Goal: Communication & Community: Answer question/provide support

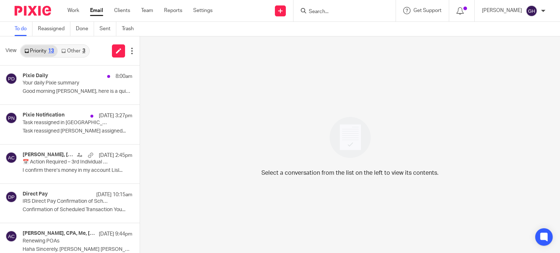
click at [70, 52] on link "Other 3" at bounding box center [73, 51] width 31 height 12
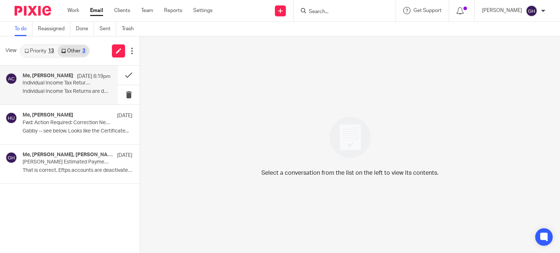
click at [67, 82] on p "Individual Income Tax Return! Touching Base" at bounding box center [58, 83] width 70 height 6
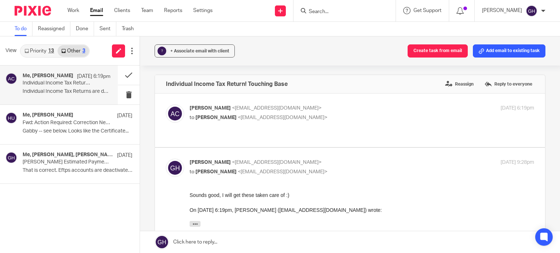
click at [342, 121] on p "to Gabby Hallatschek <gabby@amylcpa.com>" at bounding box center [305, 118] width 230 height 8
checkbox input "true"
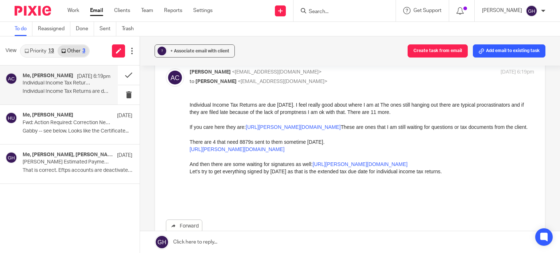
scroll to position [73, 0]
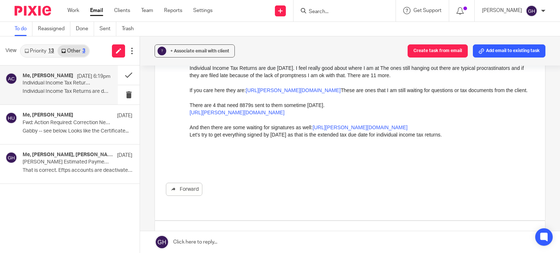
click at [48, 48] on div "13" at bounding box center [51, 50] width 6 height 5
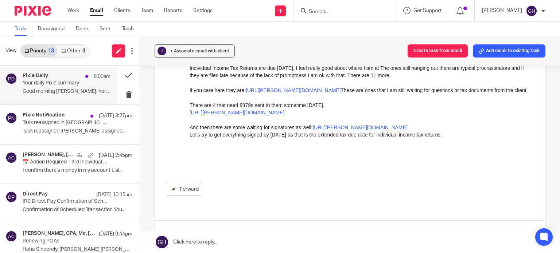
click at [54, 78] on div "Pixie Daily 8:00am" at bounding box center [67, 76] width 88 height 7
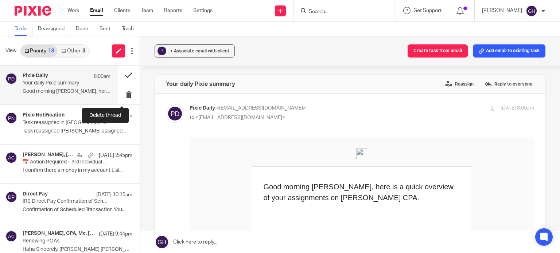
scroll to position [0, 0]
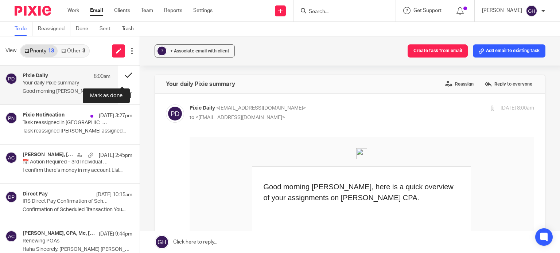
click at [123, 76] on button at bounding box center [129, 75] width 22 height 19
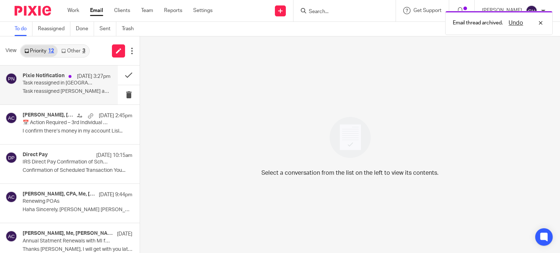
click at [62, 87] on div "Pixie Notification Oct 13 3:27pm Task reassigned in Pixie Task reassigned Amy C…" at bounding box center [67, 85] width 88 height 24
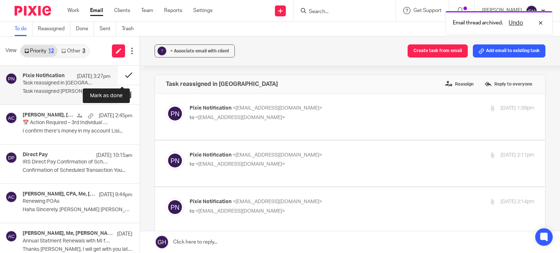
click at [129, 74] on button at bounding box center [129, 75] width 22 height 19
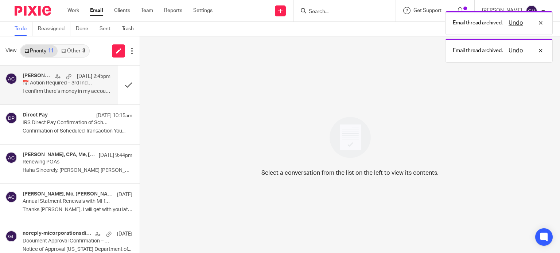
click at [51, 93] on p "I confirm there’s money in my account Lisl..." at bounding box center [67, 92] width 88 height 6
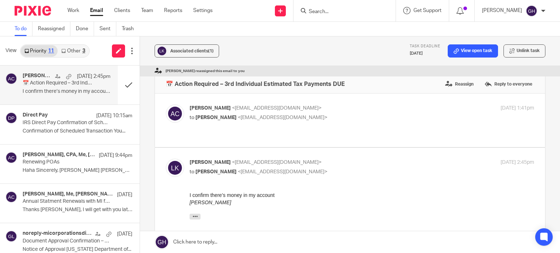
click at [278, 125] on label at bounding box center [350, 121] width 390 height 54
click at [166, 105] on input "checkbox" at bounding box center [165, 104] width 0 height 0
checkbox input "true"
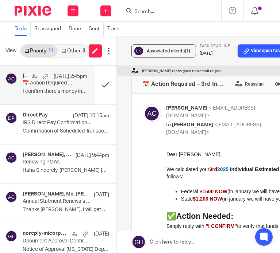
click at [263, 173] on p "We calculated your 3rd 2025 Individual Estimated Tax Payments as follows:" at bounding box center [244, 173] width 157 height 15
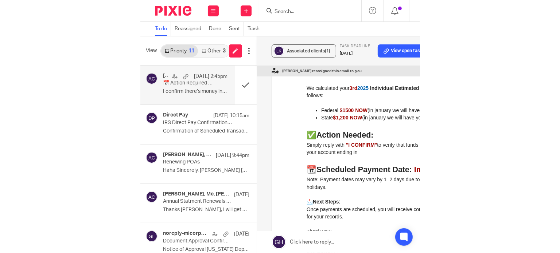
scroll to position [36, 0]
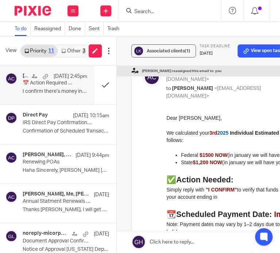
click at [245, 158] on p "Federal $1500 NOW (in january we will have you pay $500)" at bounding box center [251, 155] width 143 height 7
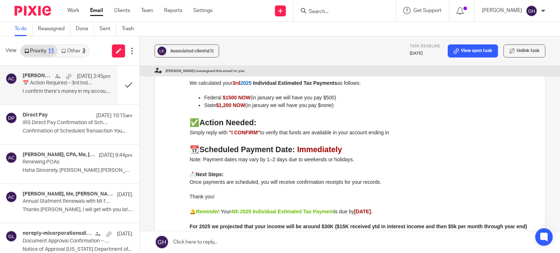
scroll to position [0, 0]
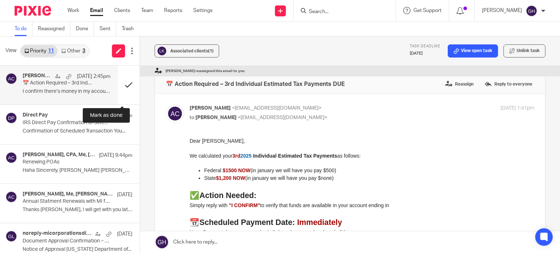
click at [120, 85] on button at bounding box center [129, 85] width 22 height 39
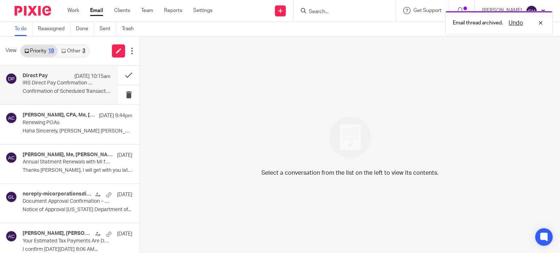
click at [83, 85] on p "IRS Direct Pay Confirmation of Scheduled Transaction" at bounding box center [58, 83] width 70 height 6
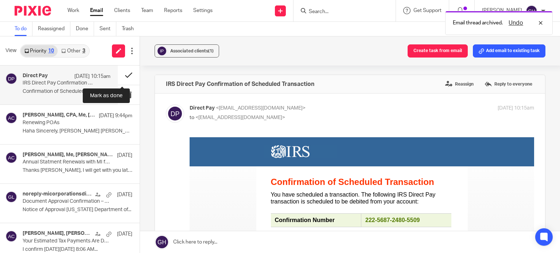
click at [125, 75] on button at bounding box center [129, 75] width 22 height 19
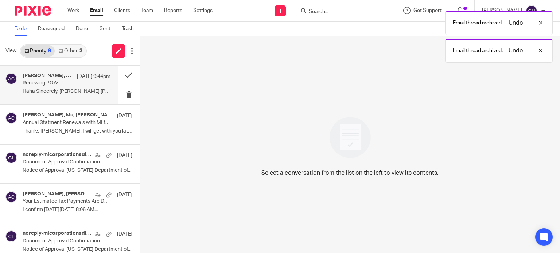
click at [83, 93] on p "Haha Sincerely, Amy Amy L Corfixsen CPA ..." at bounding box center [67, 92] width 88 height 6
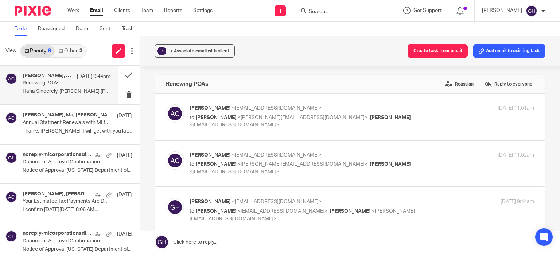
click at [83, 88] on div "Amy L Corfixsen, CPA, Me, Amy Corfixsen Oct 12 9:44pm Renewing POAs Haha Sincer…" at bounding box center [67, 85] width 88 height 24
click at [296, 92] on div "Renewing POAs Reassign Reply to everyone" at bounding box center [350, 84] width 390 height 18
click at [42, 91] on p "Haha Sincerely, Amy Amy L Corfixsen CPA ..." at bounding box center [67, 92] width 88 height 6
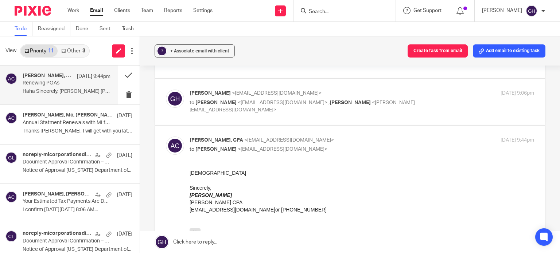
scroll to position [182, 0]
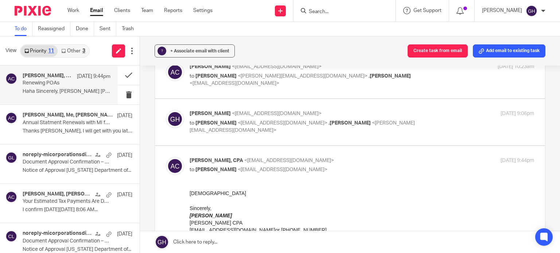
click at [280, 133] on div "Gabby Hallatschek <gabby@amylcpa.com> to Amy Corfixsen <amylcpa@gmail.com> , Ke…" at bounding box center [350, 122] width 368 height 24
click at [303, 111] on p "Gabby Hallatschek <gabby@amylcpa.com>" at bounding box center [305, 114] width 230 height 8
checkbox input "true"
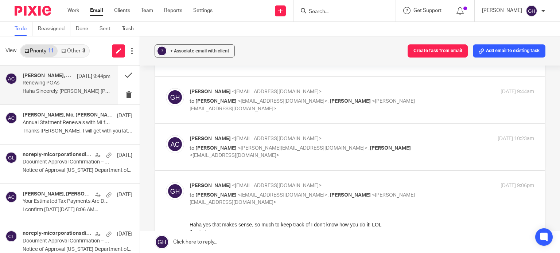
scroll to position [109, 0]
click at [319, 131] on label at bounding box center [350, 148] width 390 height 46
click at [166, 136] on input "checkbox" at bounding box center [165, 136] width 0 height 0
checkbox input "true"
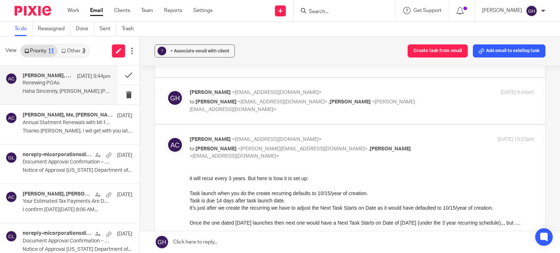
scroll to position [36, 0]
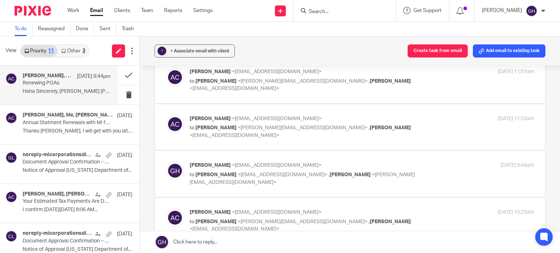
click at [358, 155] on label at bounding box center [350, 174] width 390 height 46
click at [166, 161] on input "checkbox" at bounding box center [165, 161] width 0 height 0
checkbox input "true"
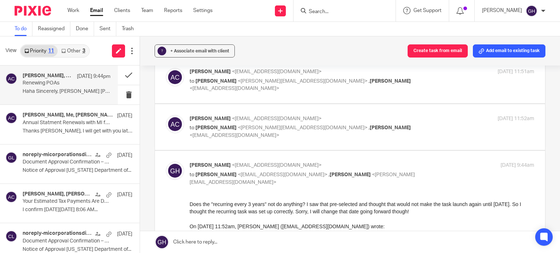
scroll to position [0, 0]
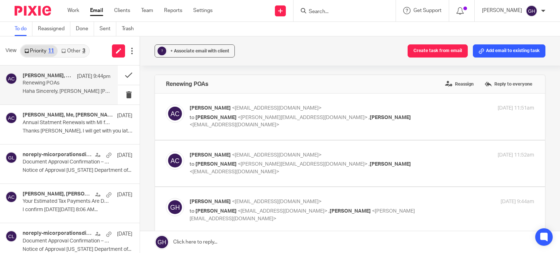
click at [370, 104] on label at bounding box center [350, 117] width 390 height 46
click at [166, 104] on input "checkbox" at bounding box center [165, 104] width 0 height 0
checkbox input "true"
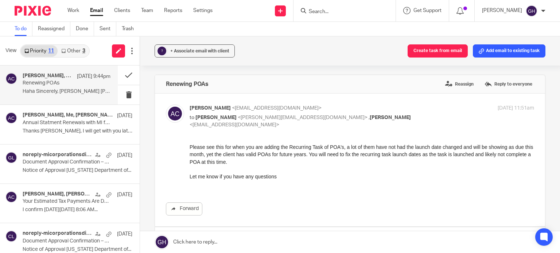
scroll to position [109, 0]
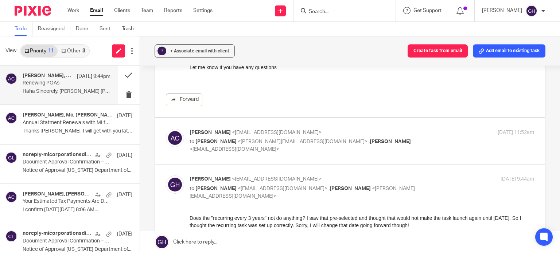
click at [268, 157] on label at bounding box center [350, 141] width 390 height 46
click at [166, 129] on input "checkbox" at bounding box center [165, 129] width 0 height 0
checkbox input "true"
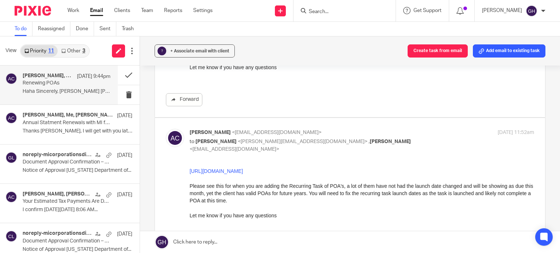
scroll to position [0, 0]
click at [122, 77] on button at bounding box center [129, 75] width 22 height 19
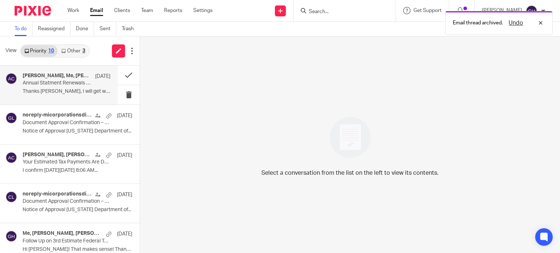
click at [84, 96] on div "Kelly Salmon, Me, Amy Corfixsen Oct 10 Annual Statment Renewals with MI for LLC…" at bounding box center [67, 85] width 88 height 24
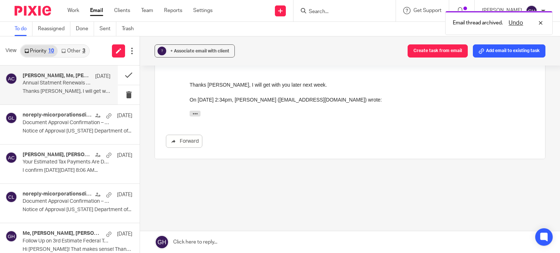
scroll to position [120, 0]
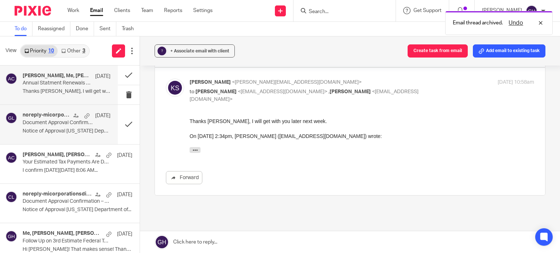
click at [42, 116] on h4 "noreply-micorporationsdivision" at bounding box center [46, 115] width 47 height 6
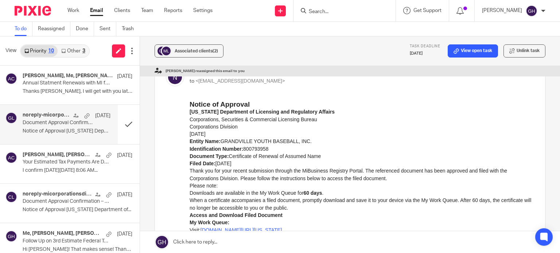
scroll to position [73, 0]
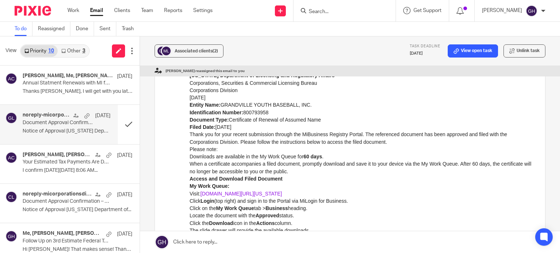
click at [255, 193] on link "www.michigan.gov/corpfileonline" at bounding box center [241, 194] width 82 height 6
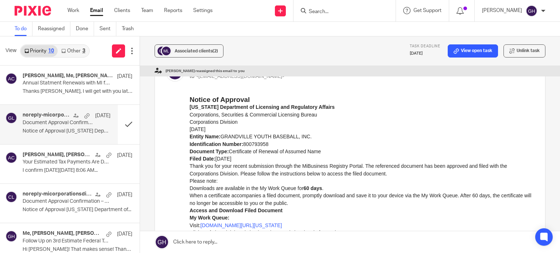
scroll to position [36, 0]
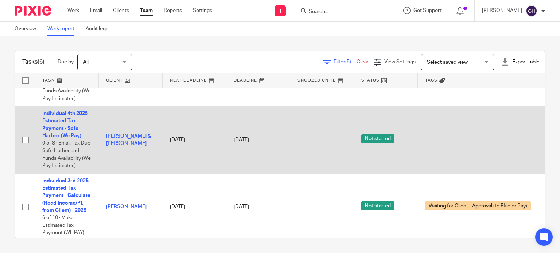
scroll to position [254, 0]
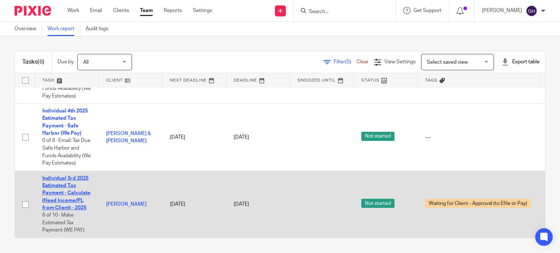
click at [70, 176] on link "Individual 3rd 2025 Estimated Tax Payment - Calculate (Need Income/PL from Clie…" at bounding box center [66, 193] width 48 height 35
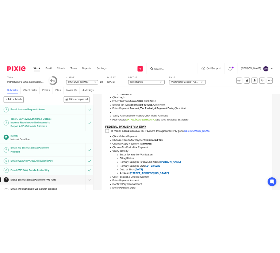
scroll to position [364, 0]
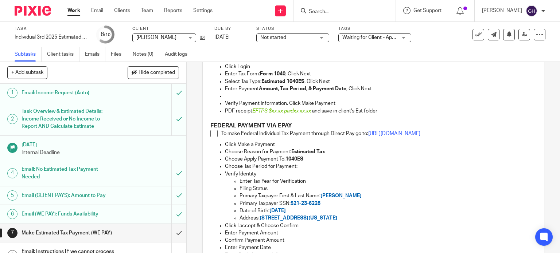
click at [415, 130] on p "To make Federal Individual Tax Payment through Direct Pay go to: https://www.ir…" at bounding box center [378, 133] width 315 height 7
click at [415, 134] on link "https://www.irs.gov/payments/direct-pay" at bounding box center [394, 133] width 52 height 5
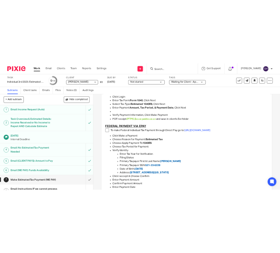
scroll to position [518, 0]
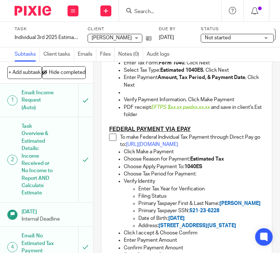
click at [226, 126] on p at bounding box center [186, 121] width 155 height 7
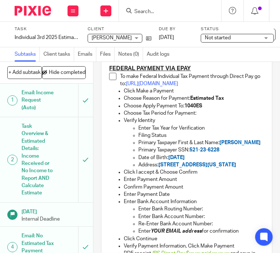
scroll to position [590, 0]
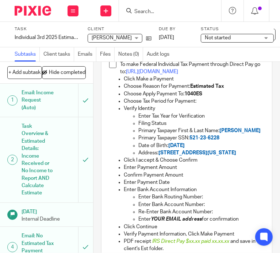
click at [225, 133] on span "Melissa Joy Keuning" at bounding box center [239, 130] width 41 height 5
copy span "Melissa"
click at [219, 133] on span "Melissa Joy Keuning" at bounding box center [239, 130] width 41 height 5
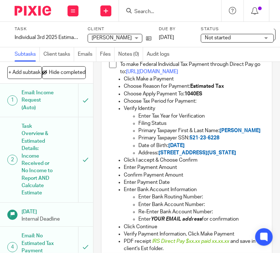
copy span "Keuning"
drag, startPoint x: 157, startPoint y: 170, endPoint x: 219, endPoint y: 173, distance: 62.8
click at [219, 157] on p "Address: 3486 Pleasant River St SW, Wyoming, MI 49418" at bounding box center [201, 152] width 126 height 7
copy span "3486 Pleasant River St SW"
click at [232, 156] on span "3486 Pleasant River St SW, Wyoming, MI 49418" at bounding box center [197, 153] width 78 height 5
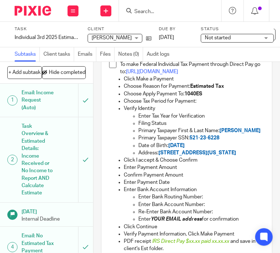
click at [232, 156] on span "3486 Pleasant River St SW, Wyoming, MI 49418" at bounding box center [197, 153] width 78 height 5
copy span "Wyoming"
drag, startPoint x: 156, startPoint y: 169, endPoint x: 218, endPoint y: 168, distance: 62.3
click at [218, 157] on p "Address: 3486 Pleasant River St SW, Wyoming, MI 49418" at bounding box center [201, 152] width 126 height 7
copy p "3486 Pleasant River St SW"
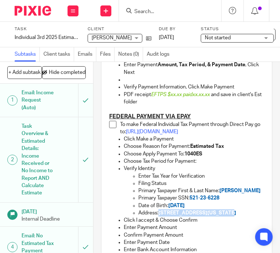
scroll to position [518, 0]
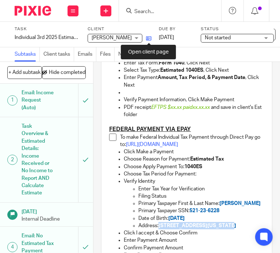
click at [150, 36] on icon at bounding box center [148, 38] width 5 height 5
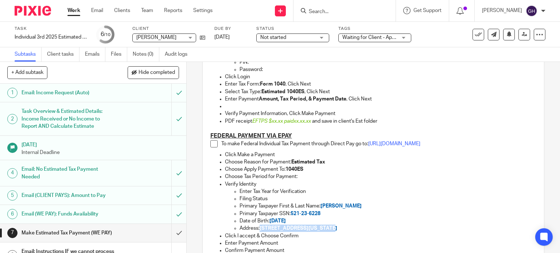
scroll to position [323, 0]
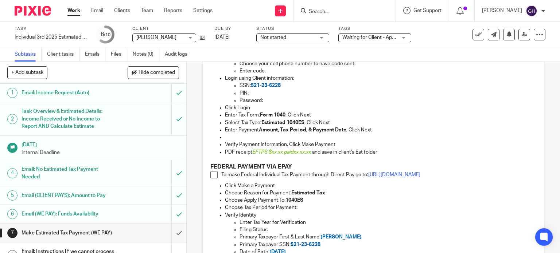
click at [217, 175] on li "To make Federal Individual Tax Payment through Direct Pay go to: https://www.ir…" at bounding box center [373, 176] width 326 height 11
click at [212, 174] on span at bounding box center [213, 174] width 7 height 7
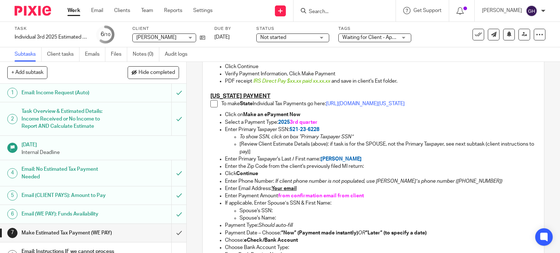
scroll to position [578, 0]
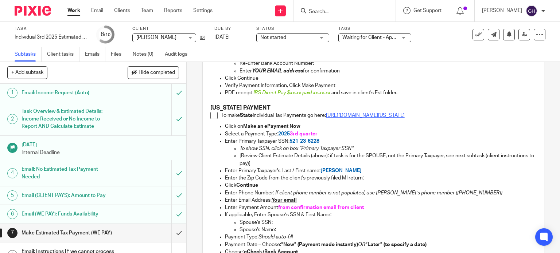
click at [380, 115] on link "https://www.michigan.gov/taxes/iit/online-payments" at bounding box center [365, 115] width 79 height 5
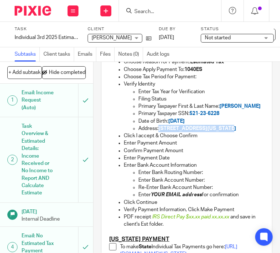
scroll to position [809, 0]
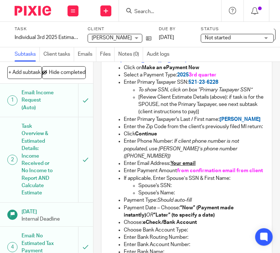
click at [219, 122] on span "Melissa Joy Keuning" at bounding box center [239, 119] width 41 height 5
copy span "Keuning"
click at [227, 122] on span "Melissa Joy Keuning" at bounding box center [239, 119] width 41 height 5
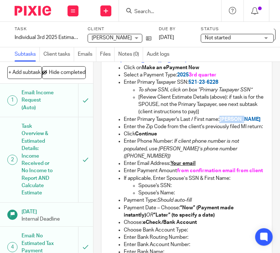
copy span "Melissa"
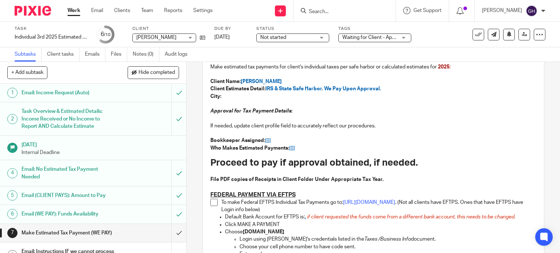
scroll to position [182, 0]
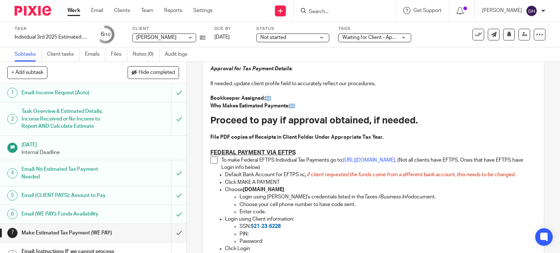
click at [114, 99] on link "1 Email: Income Request (Auto)" at bounding box center [85, 93] width 171 height 18
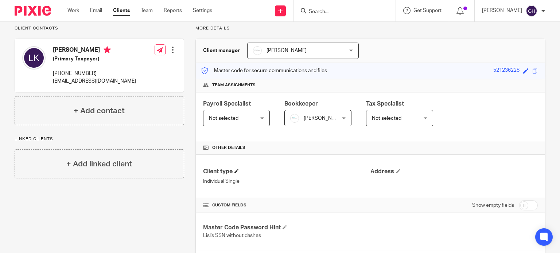
scroll to position [109, 0]
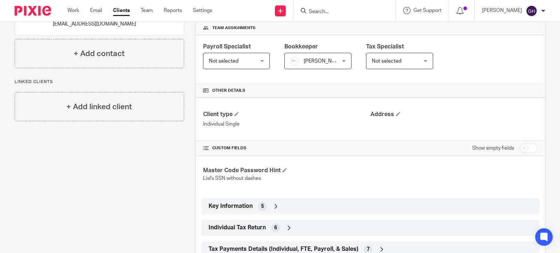
click at [279, 204] on div "Key Information 5" at bounding box center [370, 206] width 327 height 12
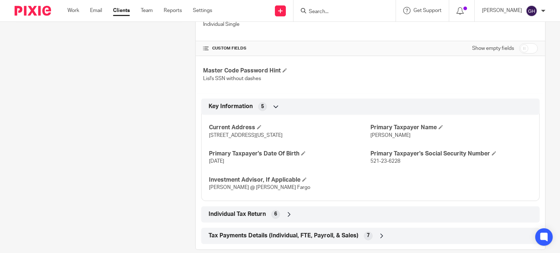
scroll to position [182, 0]
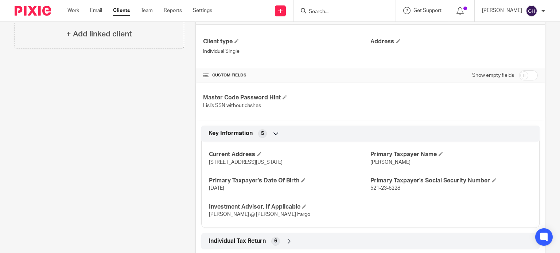
click at [279, 74] on input "checkbox" at bounding box center [528, 75] width 19 height 10
checkbox input "true"
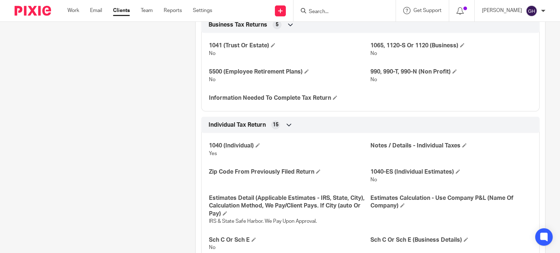
scroll to position [510, 0]
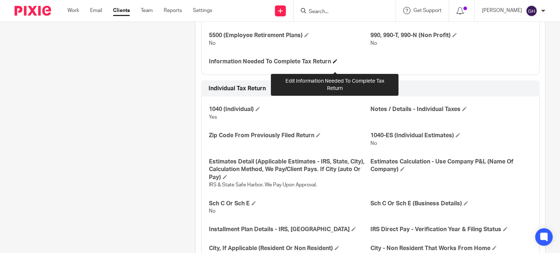
click at [279, 63] on span at bounding box center [335, 61] width 4 height 4
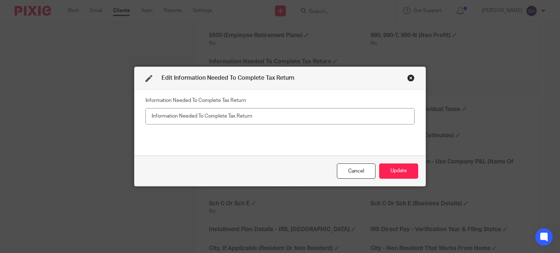
click at [279, 79] on div "Close this dialog window" at bounding box center [410, 77] width 7 height 7
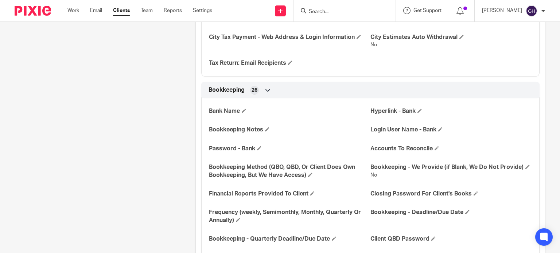
scroll to position [765, 0]
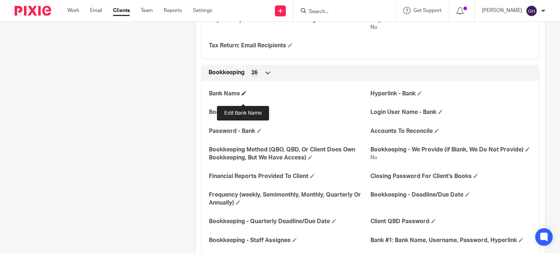
click at [243, 95] on span at bounding box center [244, 93] width 4 height 4
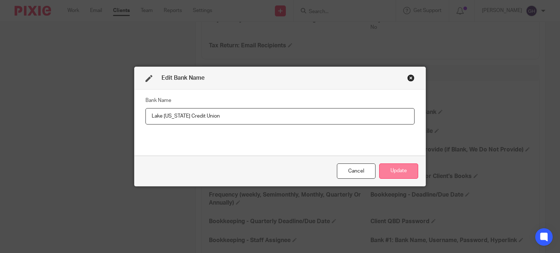
type input "Lake [US_STATE] Credit Union"
click at [279, 172] on button "Update" at bounding box center [398, 172] width 39 height 16
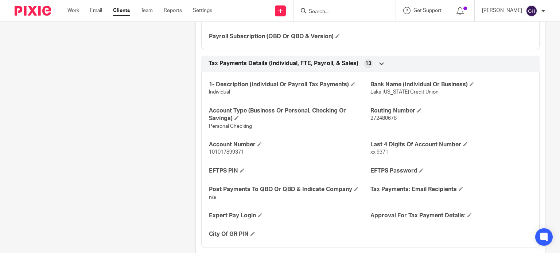
scroll to position [1567, 0]
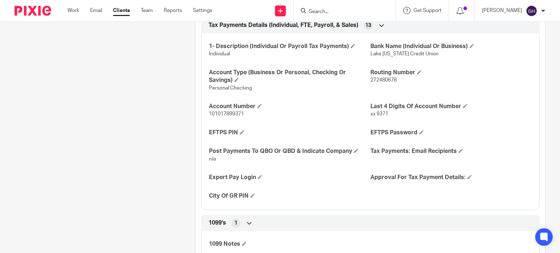
click at [279, 202] on div "1- Description (Individual Or Payroll Tax Payments) Individual Bank Name (Indiv…" at bounding box center [370, 119] width 338 height 182
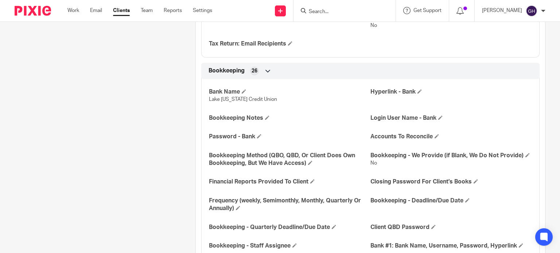
scroll to position [765, 0]
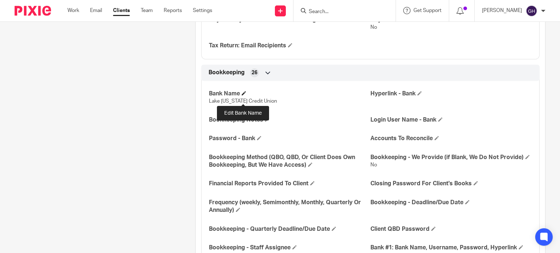
click at [244, 95] on span at bounding box center [244, 93] width 4 height 4
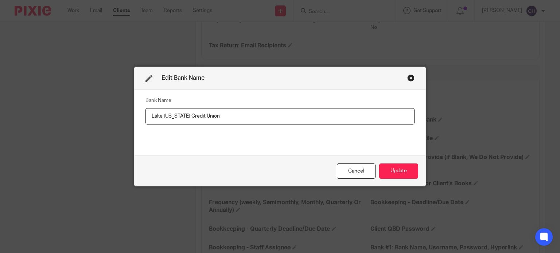
drag, startPoint x: 246, startPoint y: 118, endPoint x: 143, endPoint y: 112, distance: 103.7
click at [145, 112] on input "Lake [US_STATE] Credit Union" at bounding box center [279, 116] width 269 height 16
click at [279, 171] on button "Update" at bounding box center [398, 172] width 39 height 16
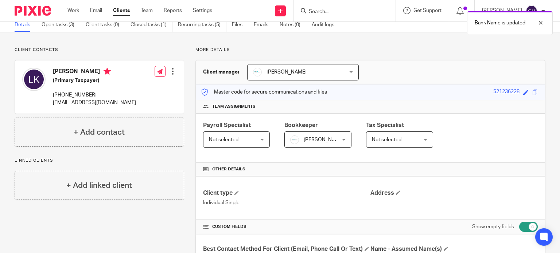
scroll to position [0, 0]
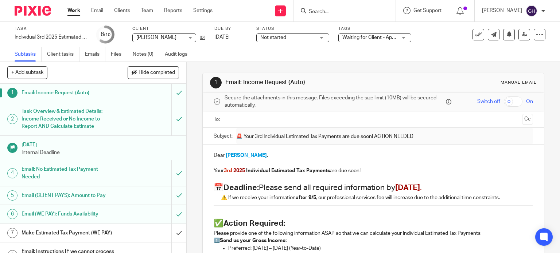
click at [105, 112] on h1 "Task Overview & Estimated Details: Income Received or No Income to Report AND C…" at bounding box center [69, 119] width 95 height 26
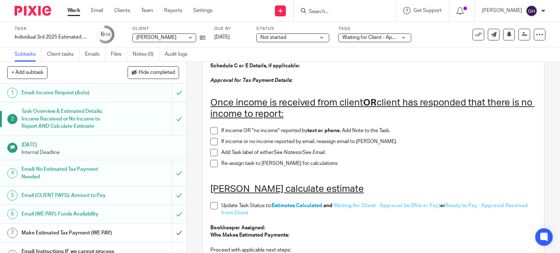
scroll to position [182, 0]
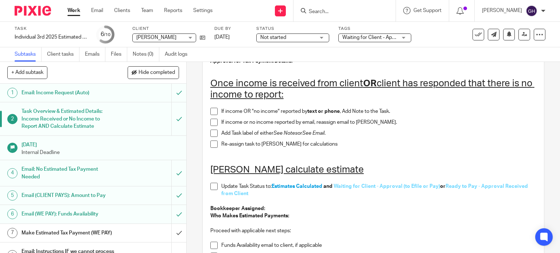
click at [93, 220] on link "6 Email (WE PAY): Funds Availability" at bounding box center [85, 214] width 171 height 18
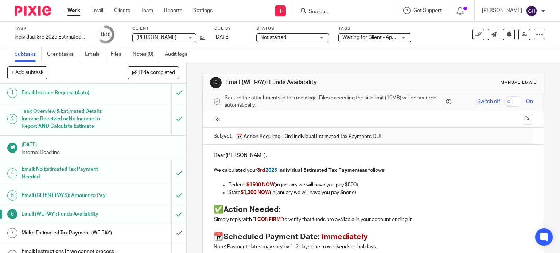
click at [93, 200] on h1 "Email (CLIENT PAYS): Amount to Pay" at bounding box center [69, 195] width 95 height 11
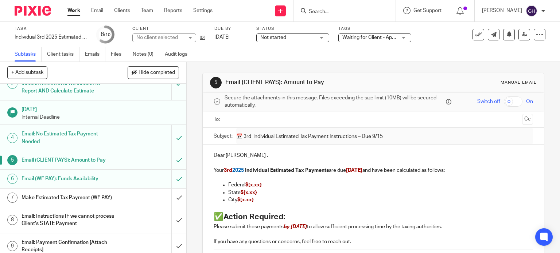
scroll to position [74, 0]
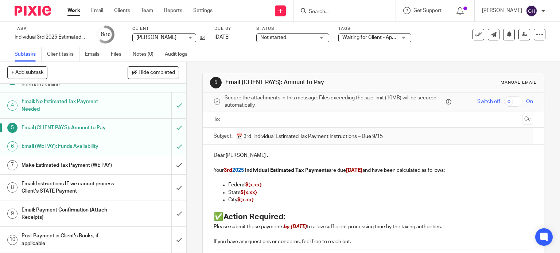
click at [89, 160] on h1 "Make Estimated Tax Payment (WE PAY)" at bounding box center [69, 165] width 95 height 11
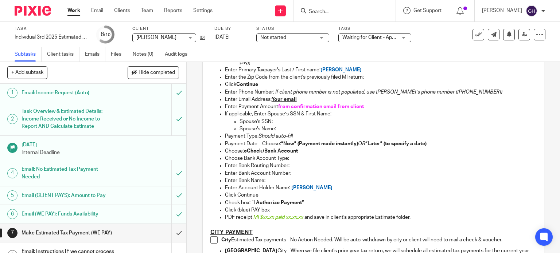
scroll to position [692, 0]
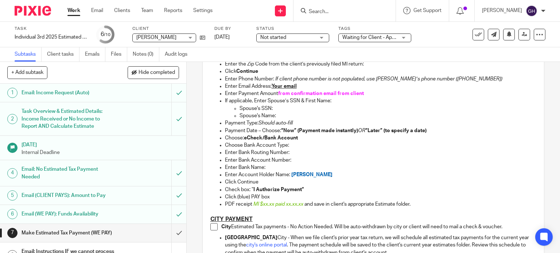
click at [248, 154] on p "Enter Bank Routing Number:" at bounding box center [381, 152] width 312 height 7
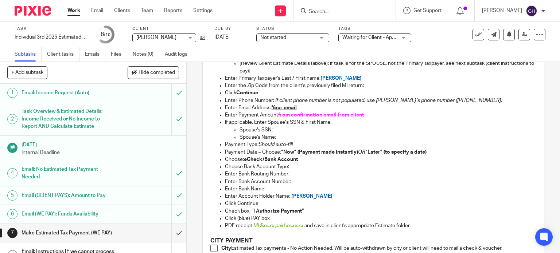
scroll to position [596, 0]
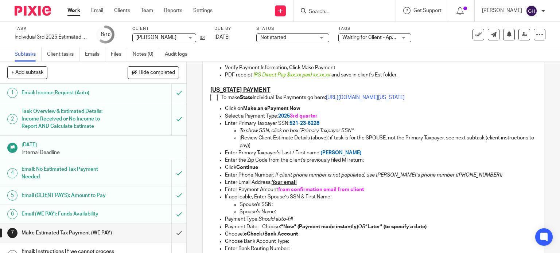
click at [211, 95] on span at bounding box center [213, 97] width 7 height 7
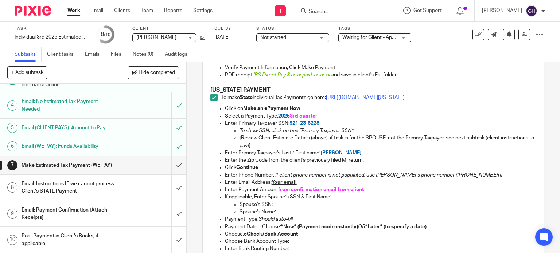
scroll to position [74, 0]
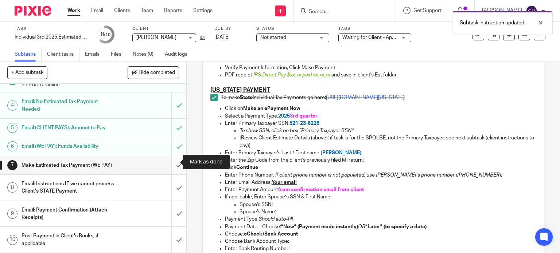
click at [173, 161] on input "submit" at bounding box center [93, 165] width 186 height 18
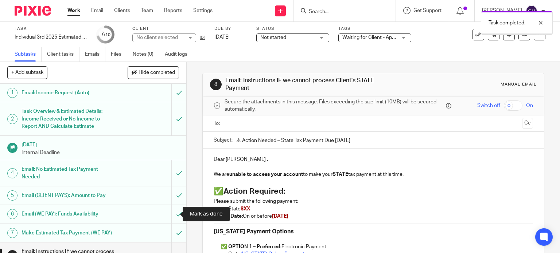
scroll to position [74, 0]
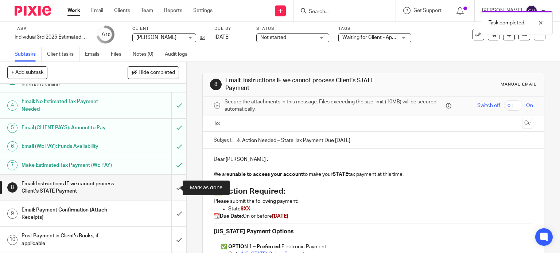
click at [172, 188] on input "submit" at bounding box center [93, 188] width 186 height 26
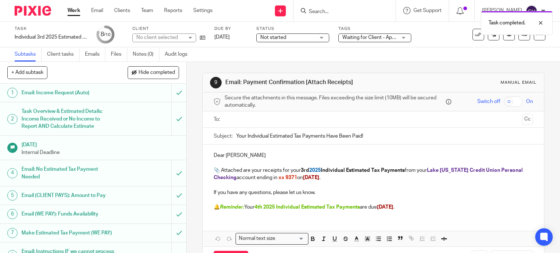
click at [235, 121] on input "text" at bounding box center [373, 120] width 292 height 8
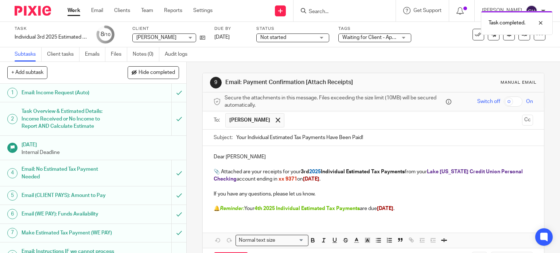
click at [258, 156] on p "Dear [PERSON_NAME]" at bounding box center [374, 156] width 320 height 7
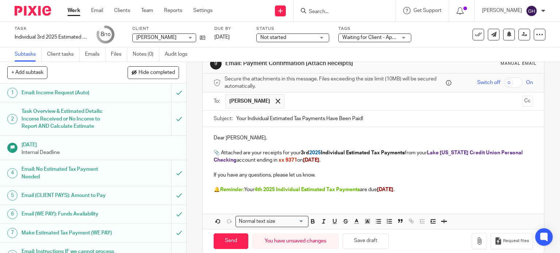
scroll to position [29, 0]
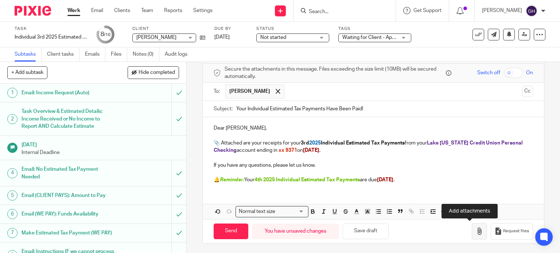
click at [476, 230] on icon "button" at bounding box center [479, 231] width 7 height 7
click at [476, 233] on icon "button" at bounding box center [479, 231] width 7 height 7
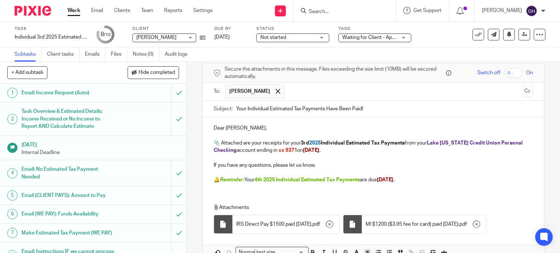
scroll to position [70, 0]
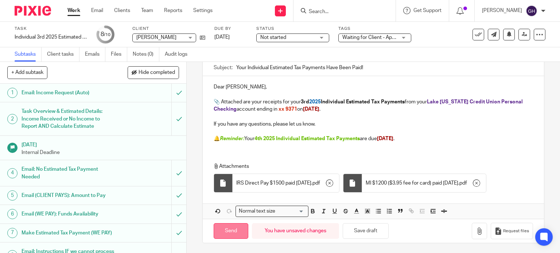
click at [237, 229] on input "Send" at bounding box center [231, 231] width 35 height 16
type input "Sent"
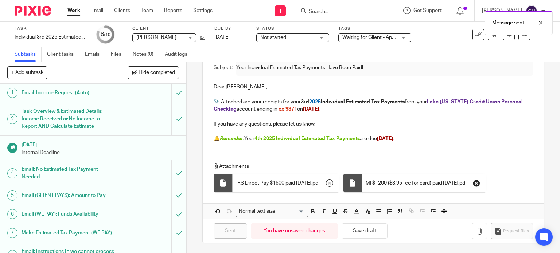
click at [480, 182] on icon "button" at bounding box center [476, 183] width 7 height 7
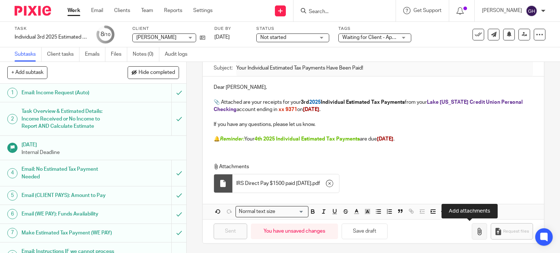
click at [476, 228] on icon "button" at bounding box center [479, 231] width 7 height 7
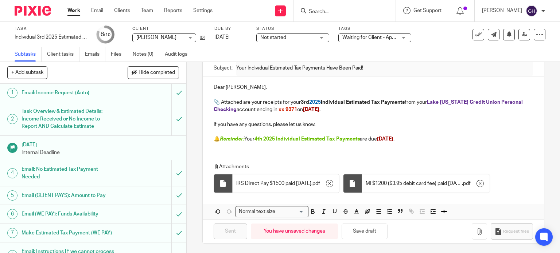
click at [294, 156] on div "Attachments IRS Direct Pay $1500 paid [DATE] . pdf MI $1200 ($3.95 debit card f…" at bounding box center [373, 176] width 341 height 41
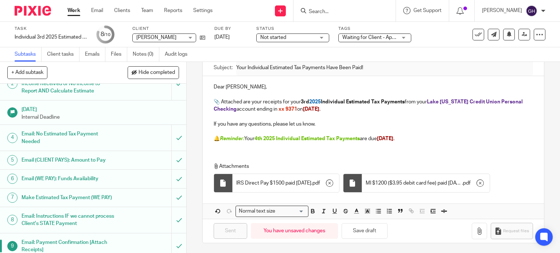
scroll to position [74, 0]
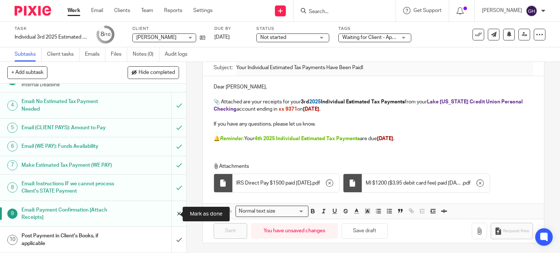
click at [172, 215] on input "submit" at bounding box center [93, 214] width 186 height 26
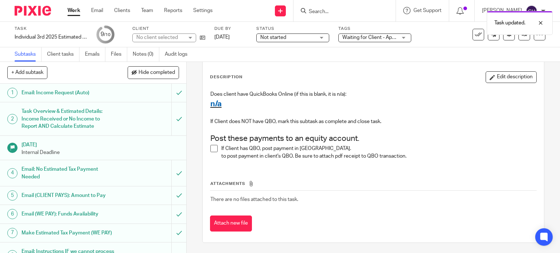
scroll to position [74, 0]
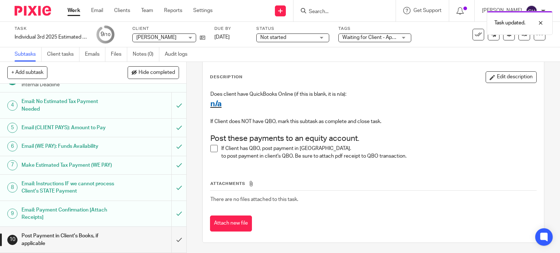
click at [104, 215] on h1 "Email: Payment Confirmation [Attach Receipts]" at bounding box center [69, 214] width 95 height 19
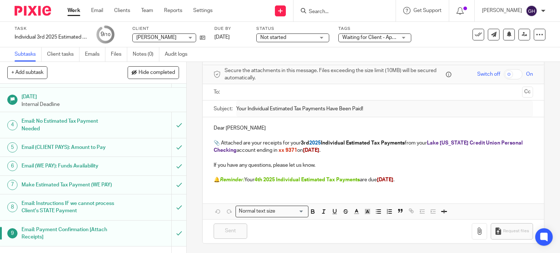
scroll to position [74, 0]
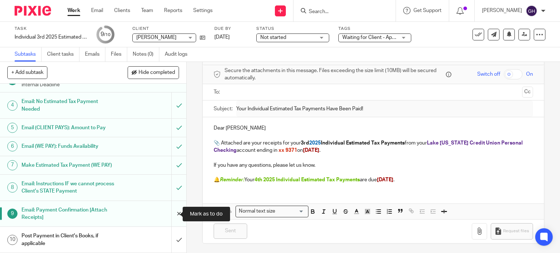
click at [172, 213] on input "submit" at bounding box center [93, 214] width 186 height 26
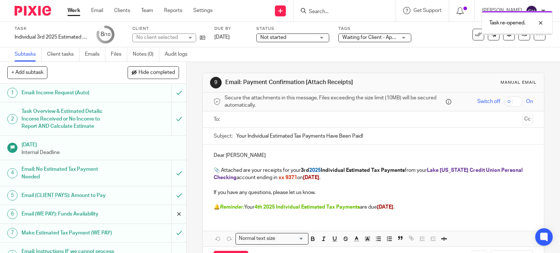
scroll to position [74, 0]
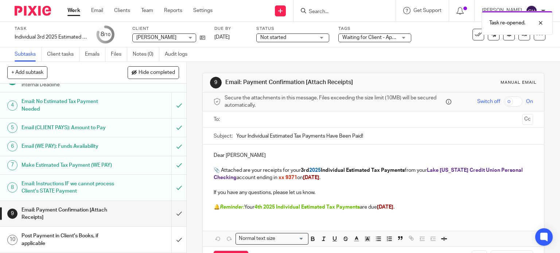
click at [255, 119] on input "text" at bounding box center [373, 120] width 292 height 8
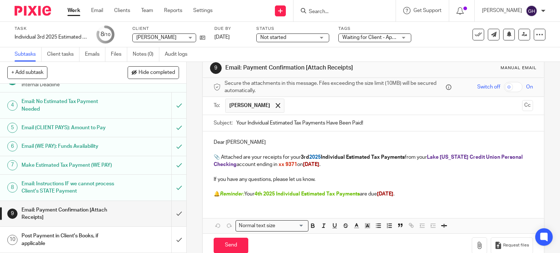
scroll to position [29, 0]
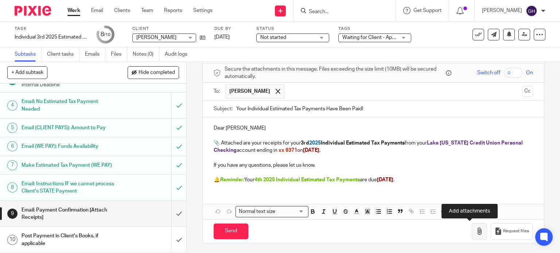
click at [476, 230] on icon "button" at bounding box center [479, 231] width 7 height 7
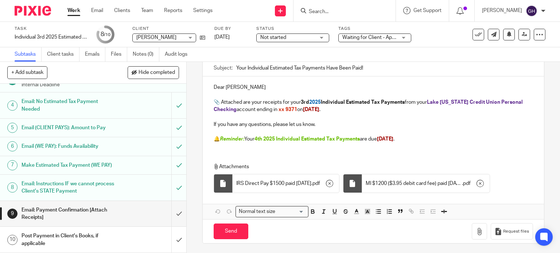
scroll to position [70, 0]
click at [221, 229] on input "Send" at bounding box center [231, 231] width 35 height 16
type input "Sent"
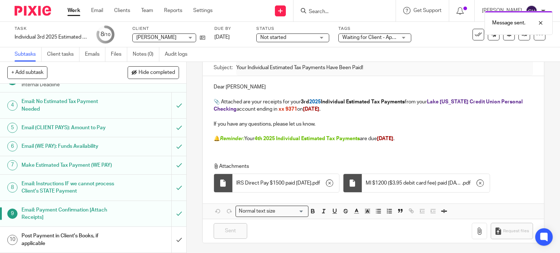
click at [79, 234] on h1 "Post Payment in Client's Books, if applicable" at bounding box center [69, 240] width 95 height 19
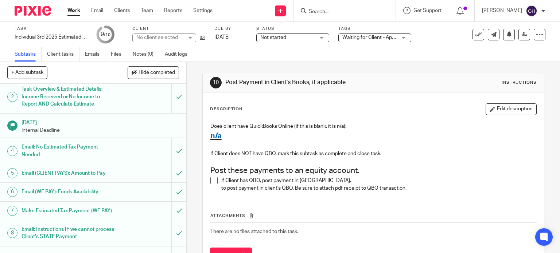
scroll to position [74, 0]
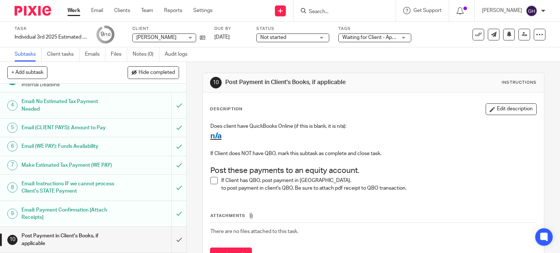
click at [398, 32] on div "Tags Waiting for Client - Approval (to Efile or Pay) 1 - Waiting for Client Ema…" at bounding box center [374, 34] width 73 height 17
click at [397, 41] on div "Waiting for Client - Approval (to Efile or Pay)" at bounding box center [374, 38] width 73 height 9
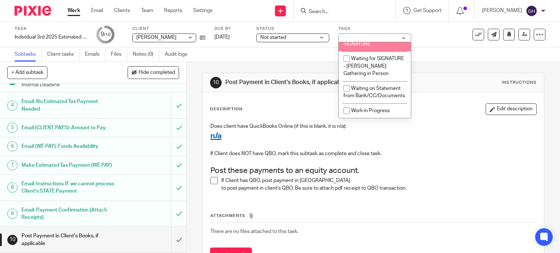
scroll to position [620, 0]
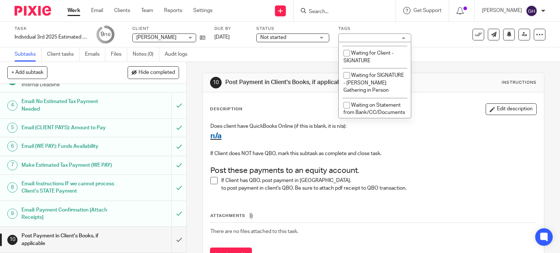
checkbox input "false"
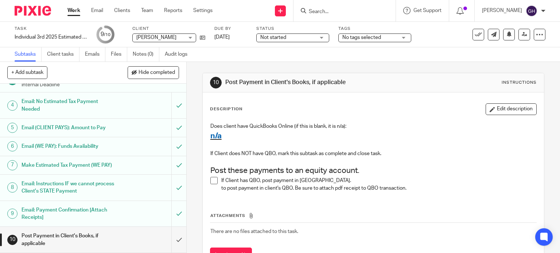
click at [313, 66] on div "10 Post Payment in Client's Books, if applicable Instructions Description Edit …" at bounding box center [373, 174] width 342 height 224
click at [312, 34] on span "Not started" at bounding box center [287, 38] width 55 height 8
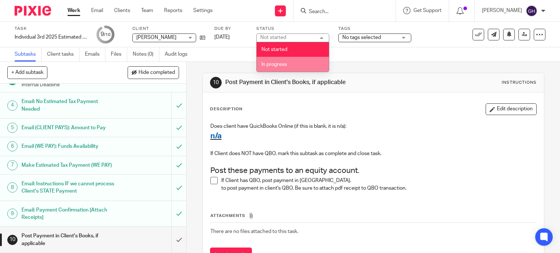
click at [294, 59] on li "In progress" at bounding box center [293, 64] width 72 height 15
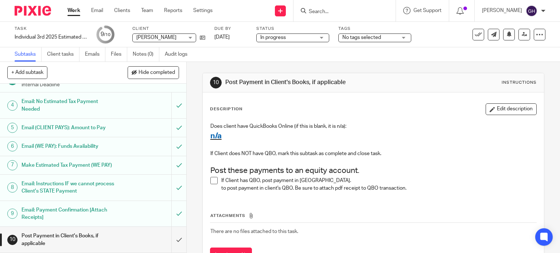
click at [308, 60] on div "Subtasks Client tasks Emails Files Notes (0) Audit logs" at bounding box center [280, 54] width 560 height 15
click at [171, 240] on input "submit" at bounding box center [93, 240] width 186 height 26
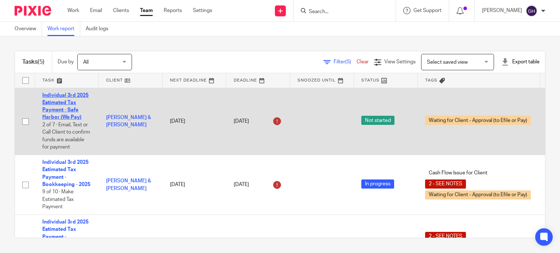
click at [55, 103] on link "Individual 3rd 2025 Estimated Tax Payment - Safe Harbor (We Pay)" at bounding box center [65, 106] width 46 height 27
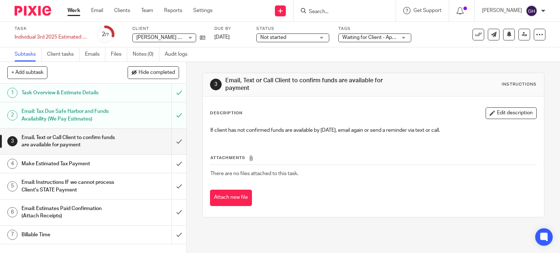
click at [101, 94] on h1 "Task Overview & Estimate Details" at bounding box center [69, 92] width 95 height 11
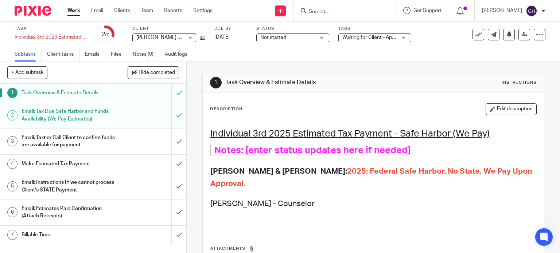
click at [102, 114] on h1 "Email: Tax Due Safe Harbor and Funds Availability (We Pay Estimates)" at bounding box center [69, 115] width 95 height 19
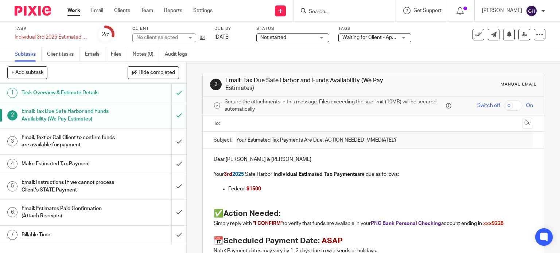
click at [102, 144] on h1 "Email, Text or Call Client to confirm funds are available for payment" at bounding box center [69, 141] width 95 height 19
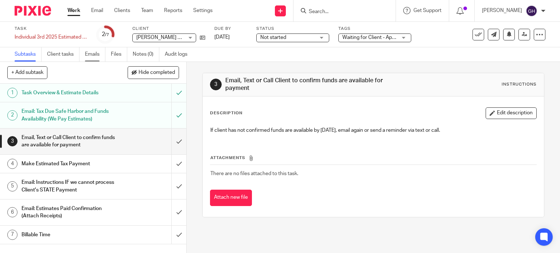
click at [89, 55] on link "Emails" at bounding box center [95, 54] width 20 height 14
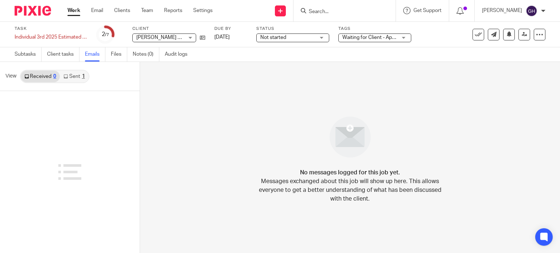
click at [71, 76] on link "Sent 1" at bounding box center [74, 77] width 28 height 12
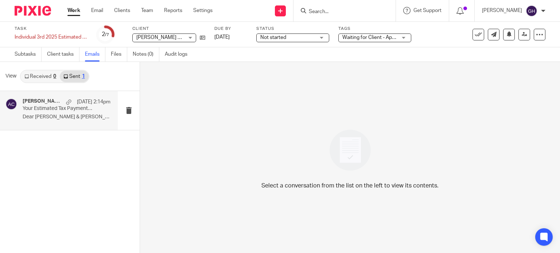
click at [70, 113] on div "Amy Corfixsen Oct 13 2:14pm Your Estimated Tax Payments Are Due. ACTION NEEDED …" at bounding box center [67, 110] width 88 height 24
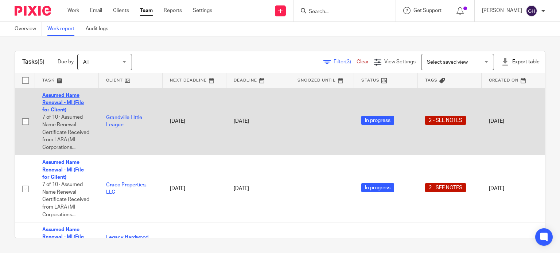
click at [73, 100] on link "Assumed Name Renewal - MI (File for Client)" at bounding box center [63, 103] width 42 height 20
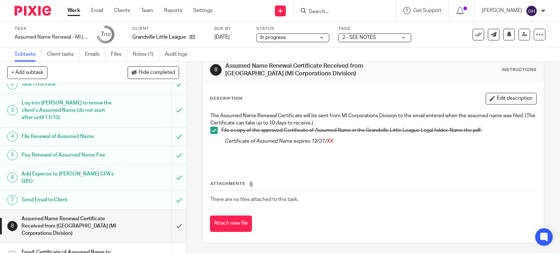
scroll to position [61, 0]
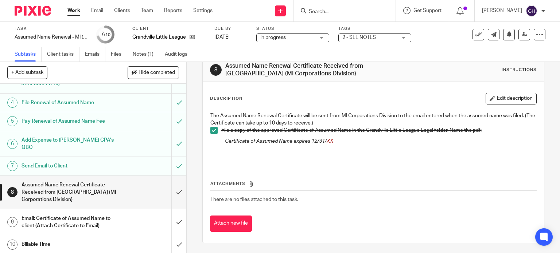
click at [71, 198] on h1 "Assumed Name Renewal Certificate Received from LARA (MI Corporations Division)" at bounding box center [69, 193] width 95 height 26
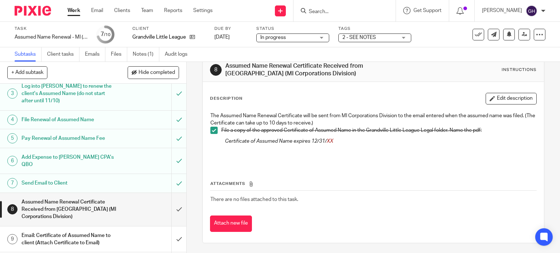
scroll to position [61, 0]
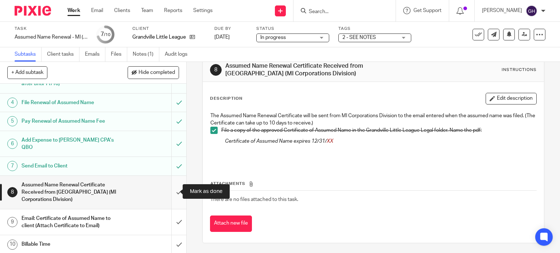
click at [167, 190] on input "submit" at bounding box center [93, 192] width 186 height 33
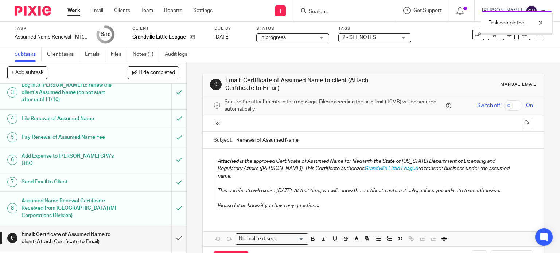
scroll to position [61, 0]
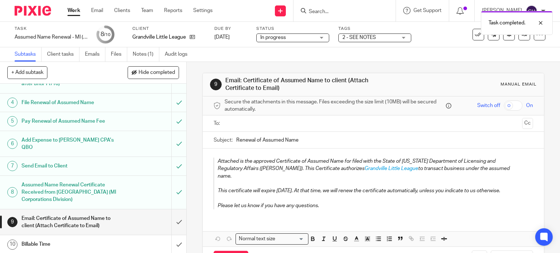
click at [231, 118] on ul at bounding box center [373, 124] width 297 height 12
click at [232, 126] on input "text" at bounding box center [373, 124] width 292 height 8
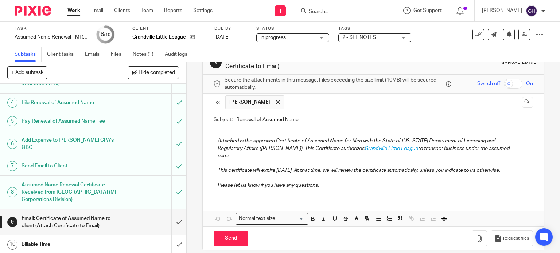
scroll to position [0, 0]
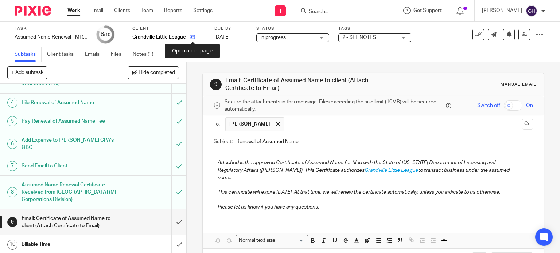
click at [192, 37] on icon at bounding box center [192, 36] width 5 height 5
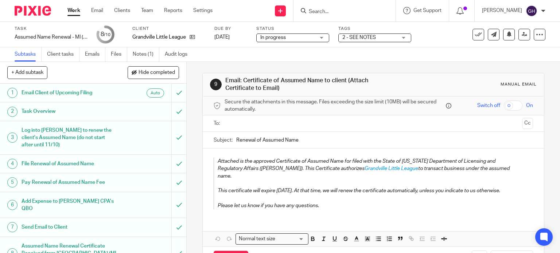
click at [281, 122] on input "text" at bounding box center [373, 124] width 292 height 8
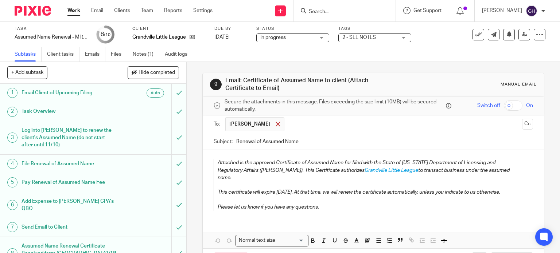
click at [276, 124] on span at bounding box center [278, 124] width 5 height 5
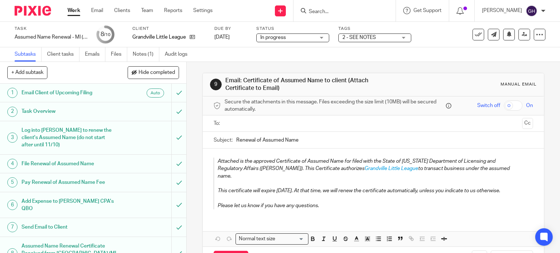
click at [270, 124] on input "text" at bounding box center [373, 124] width 292 height 8
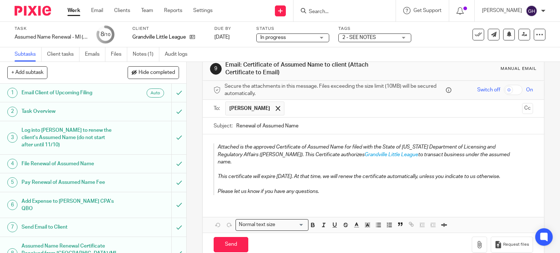
scroll to position [22, 0]
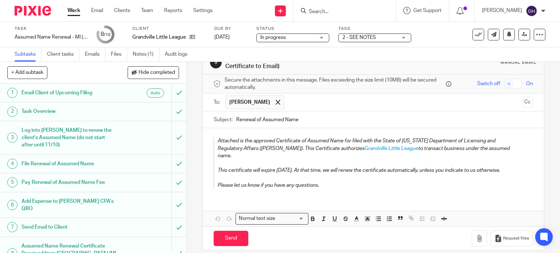
click at [316, 100] on input "text" at bounding box center [403, 102] width 231 height 14
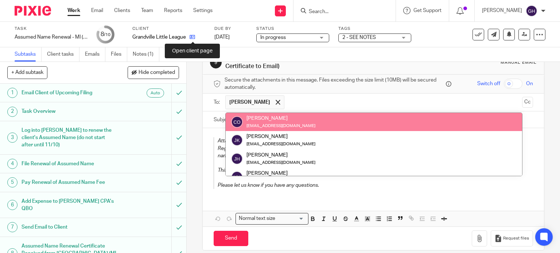
click at [191, 36] on icon at bounding box center [192, 36] width 5 height 5
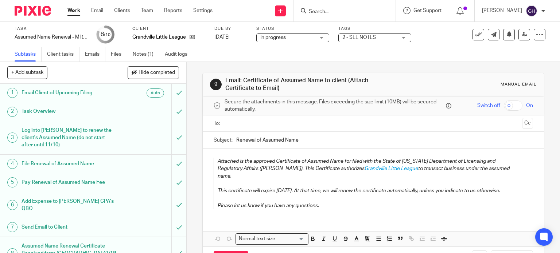
click at [226, 116] on div at bounding box center [373, 124] width 297 height 16
click at [227, 121] on input "text" at bounding box center [373, 124] width 292 height 8
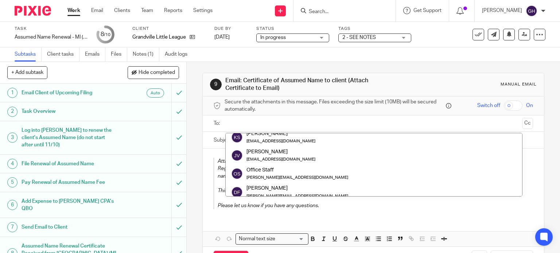
scroll to position [146, 0]
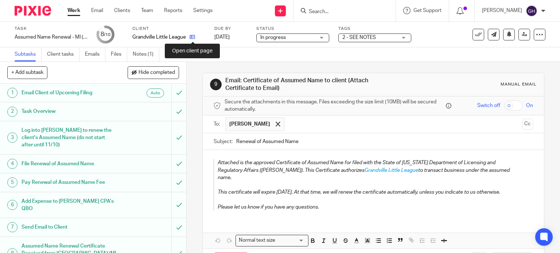
click at [192, 37] on icon at bounding box center [192, 36] width 5 height 5
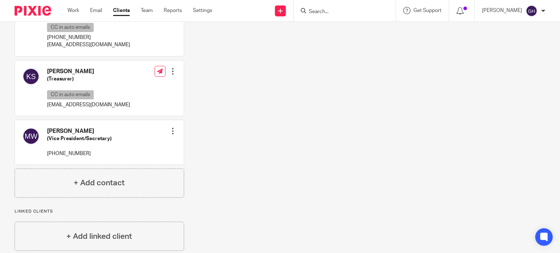
scroll to position [533, 0]
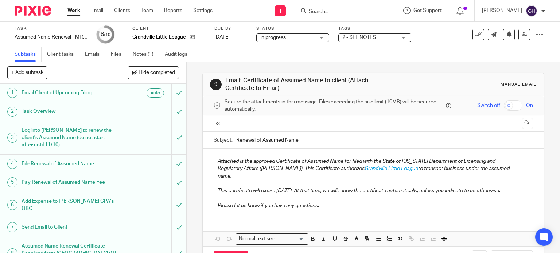
click at [236, 125] on input "text" at bounding box center [373, 124] width 292 height 8
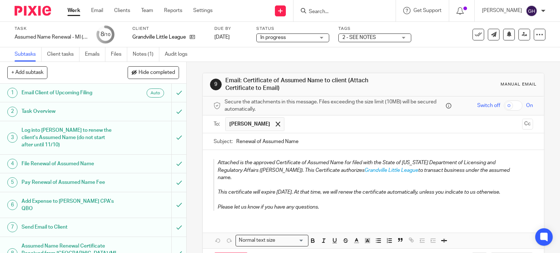
click at [296, 124] on input "text" at bounding box center [403, 124] width 231 height 14
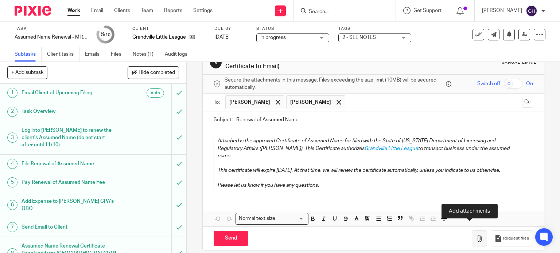
click at [476, 235] on icon "button" at bounding box center [479, 238] width 7 height 7
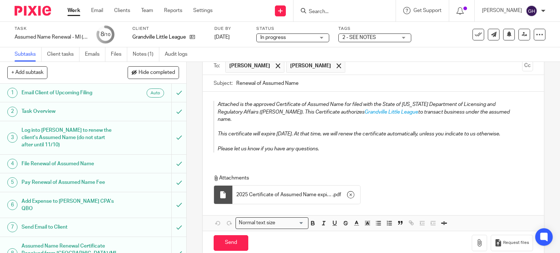
scroll to position [63, 0]
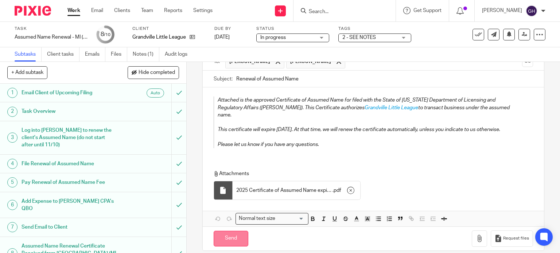
click at [230, 231] on input "Send" at bounding box center [231, 239] width 35 height 16
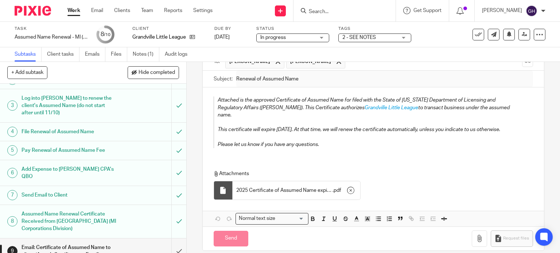
scroll to position [61, 0]
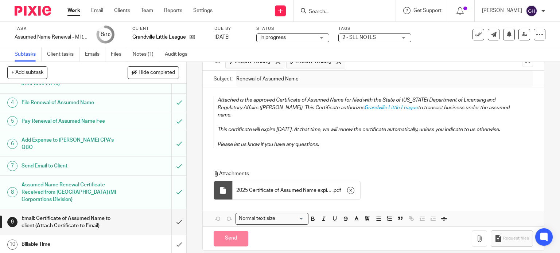
type input "Sent"
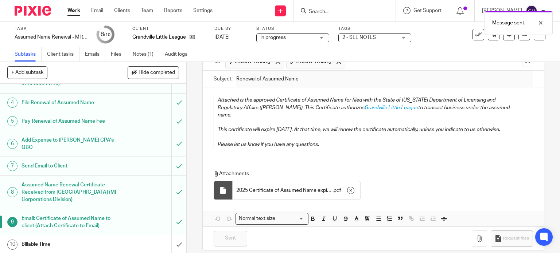
click at [93, 239] on h1 "Billable Time" at bounding box center [69, 244] width 95 height 11
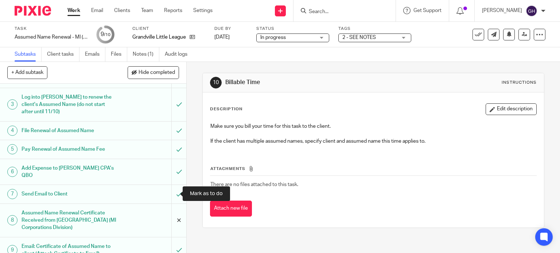
scroll to position [61, 0]
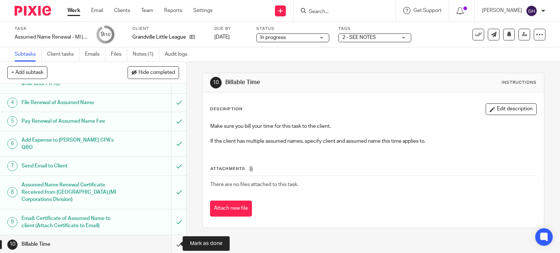
click at [173, 243] on input "submit" at bounding box center [93, 244] width 186 height 18
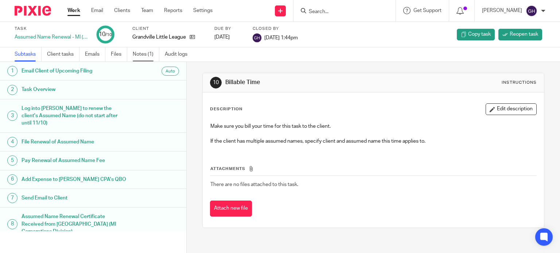
click at [144, 58] on link "Notes (1)" at bounding box center [146, 54] width 27 height 14
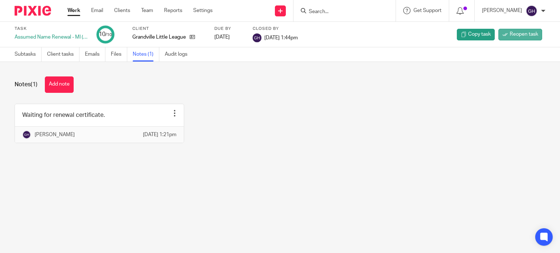
click at [510, 34] on span "Reopen task" at bounding box center [524, 34] width 28 height 7
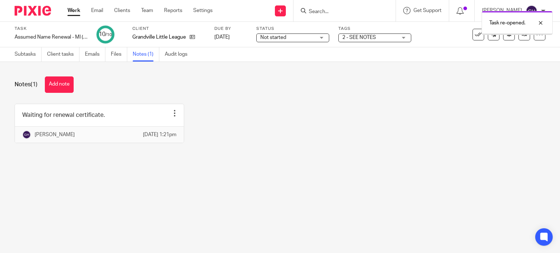
click at [363, 40] on span "2 - SEE NOTES" at bounding box center [359, 37] width 34 height 5
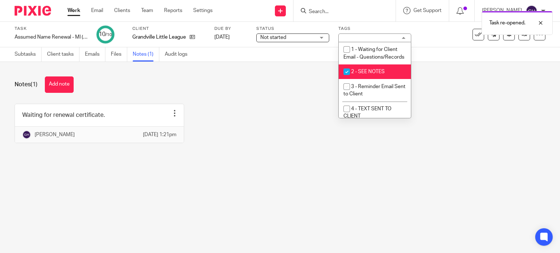
click at [358, 74] on span "2 - SEE NOTES" at bounding box center [368, 71] width 34 height 5
checkbox input "false"
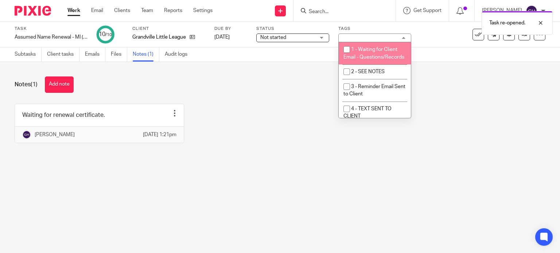
click at [443, 43] on div "Task Assumed Name Renewal - MI (File for Client) Save Assumed Name Renewal - MI…" at bounding box center [236, 34] width 442 height 17
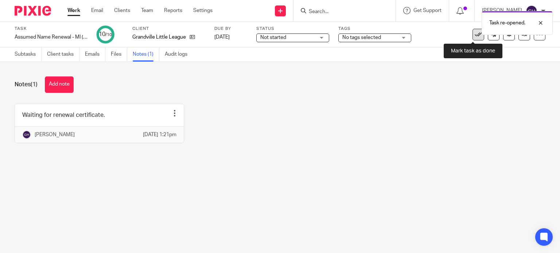
click at [475, 37] on icon at bounding box center [478, 34] width 7 height 7
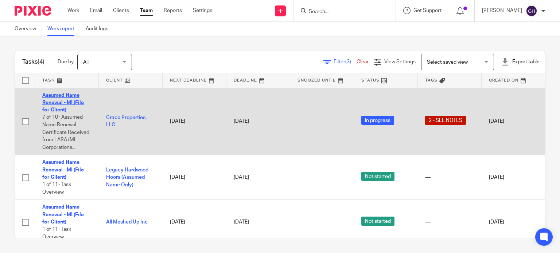
click at [55, 100] on link "Assumed Name Renewal - MI (File for Client)" at bounding box center [63, 103] width 42 height 20
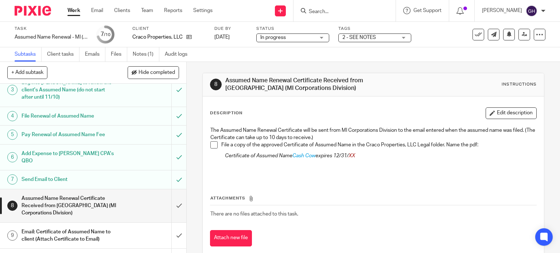
scroll to position [61, 0]
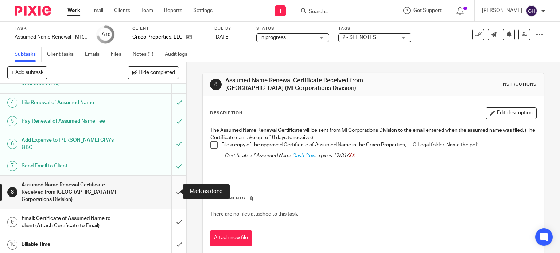
click at [173, 188] on input "submit" at bounding box center [93, 192] width 186 height 33
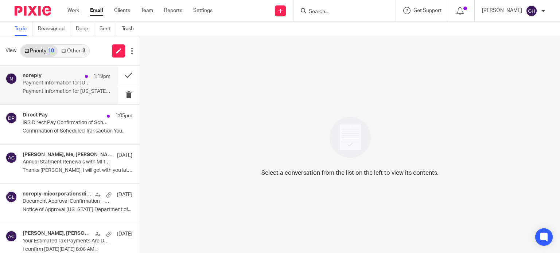
click at [58, 91] on p "Payment Information for [US_STATE] Department of..." at bounding box center [67, 92] width 88 height 6
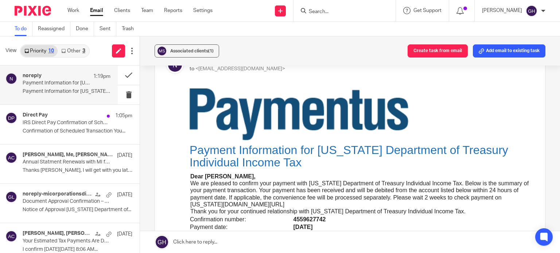
scroll to position [109, 0]
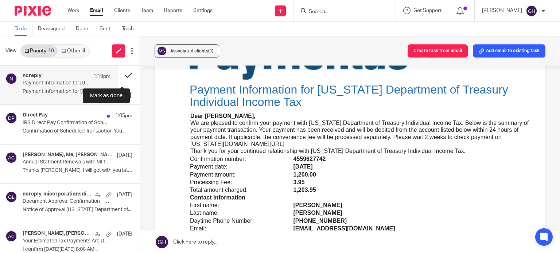
click at [120, 76] on button at bounding box center [129, 75] width 22 height 19
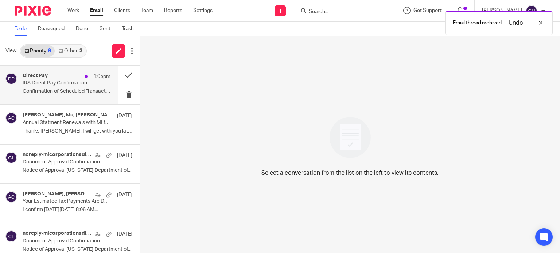
click at [76, 98] on div "Direct Pay 1:05pm IRS Direct Pay Confirmation of Scheduled Transaction Confirma…" at bounding box center [59, 85] width 118 height 39
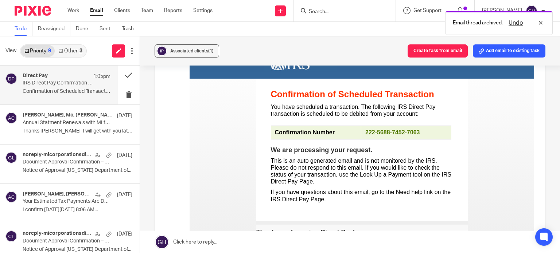
scroll to position [73, 0]
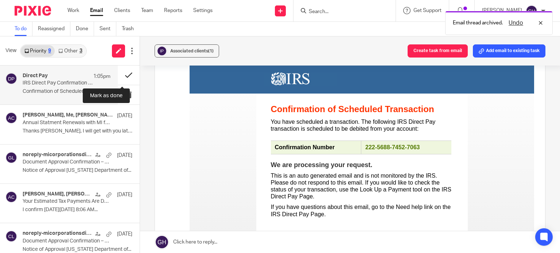
click at [118, 74] on button at bounding box center [129, 75] width 22 height 19
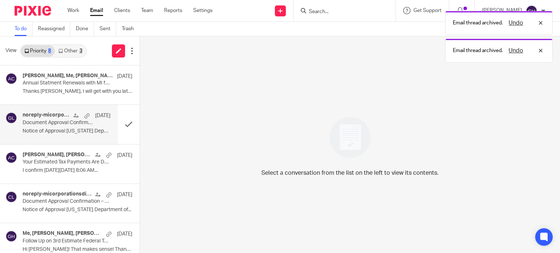
click at [62, 130] on p "Notice of Approval Michigan Department of..." at bounding box center [67, 131] width 88 height 6
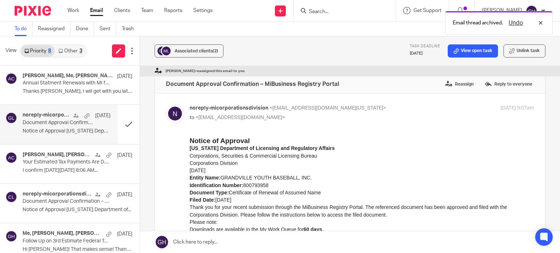
scroll to position [182, 0]
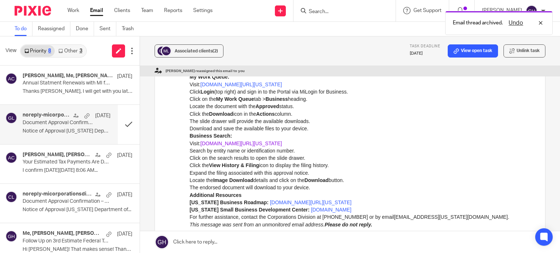
click at [232, 145] on link "www.michigan.gov/corpentitysearch" at bounding box center [241, 144] width 82 height 6
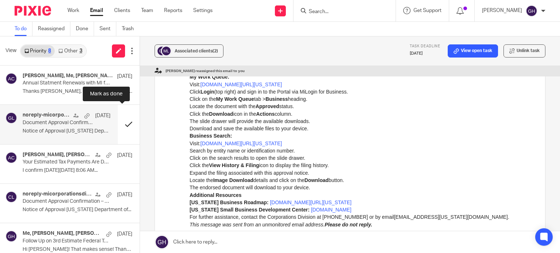
click at [118, 128] on button at bounding box center [129, 124] width 22 height 39
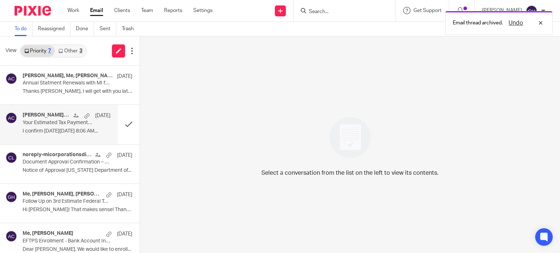
click at [44, 126] on div "DANIEL KUIPER, Amy Corfixsen Oct 8 Your Estimated Tax Payments Are Due. ACTION …" at bounding box center [67, 124] width 88 height 24
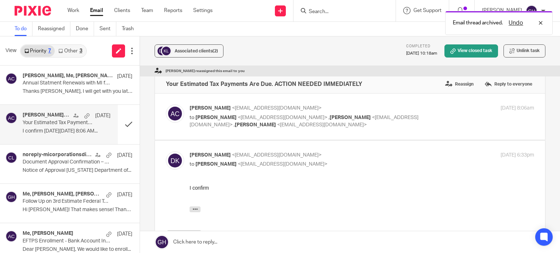
scroll to position [0, 0]
click at [238, 118] on span "<kuipsgunsmithing@gmail.com>" at bounding box center [283, 117] width 90 height 5
checkbox input "true"
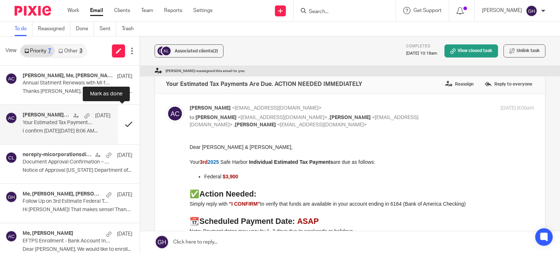
click at [118, 128] on button at bounding box center [129, 124] width 22 height 39
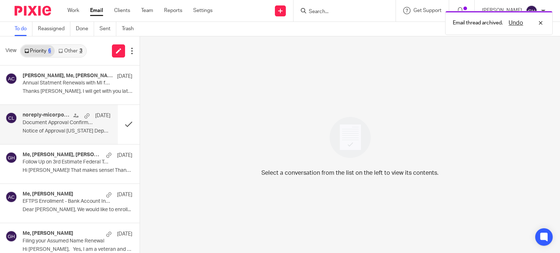
click at [49, 129] on p "Notice of Approval Michigan Department of..." at bounding box center [67, 131] width 88 height 6
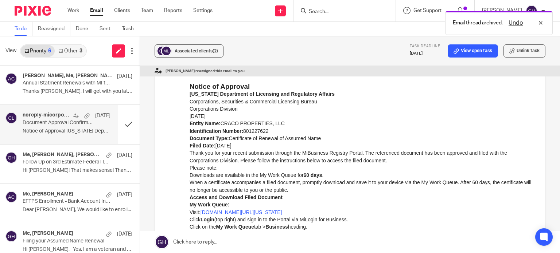
scroll to position [109, 0]
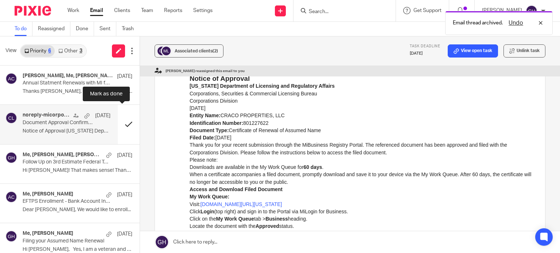
click at [121, 126] on button at bounding box center [129, 124] width 22 height 39
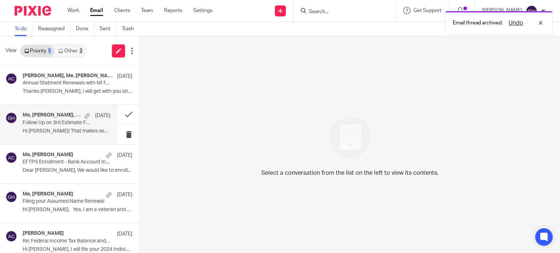
click at [48, 128] on p "Hi Amy! That makes sense! Thank you! ..." at bounding box center [67, 131] width 88 height 6
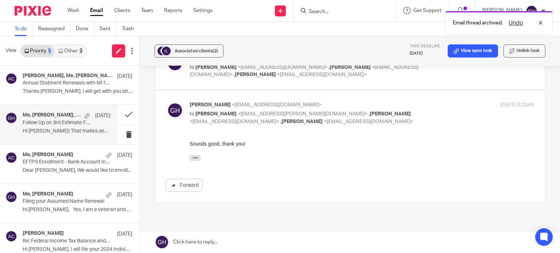
scroll to position [253, 0]
click at [314, 75] on label at bounding box center [350, 67] width 390 height 46
click at [166, 55] on input "checkbox" at bounding box center [165, 54] width 0 height 0
checkbox input "true"
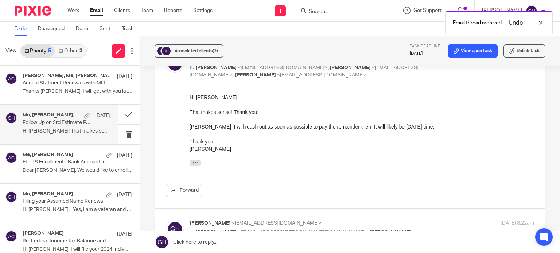
scroll to position [0, 0]
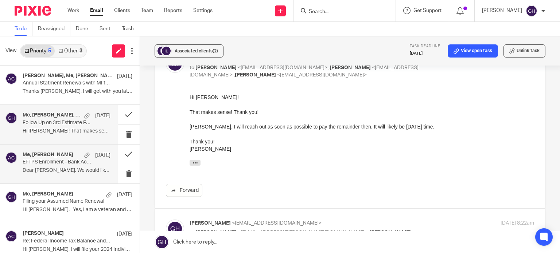
click at [37, 168] on p "Dear Lisl Keuning, We would like to enroll..." at bounding box center [67, 171] width 88 height 6
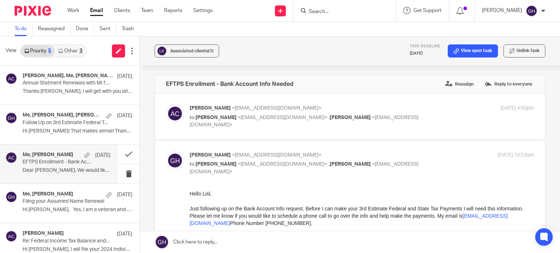
click at [257, 122] on div "Amy Corfixsen <amylcpa@gmail.com> to Lisl Keuning <lisljoy@yahoo.com> , Gabby H…" at bounding box center [362, 117] width 344 height 24
checkbox input "true"
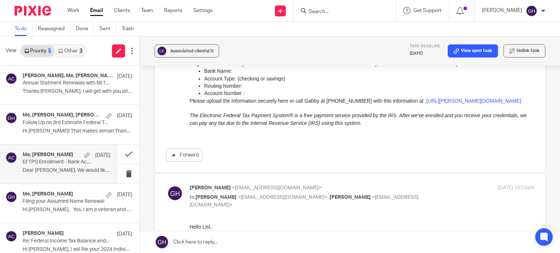
scroll to position [219, 0]
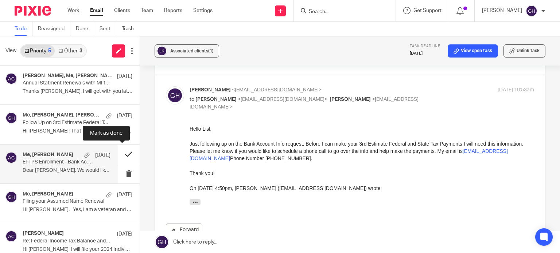
click at [120, 154] on button at bounding box center [129, 154] width 22 height 19
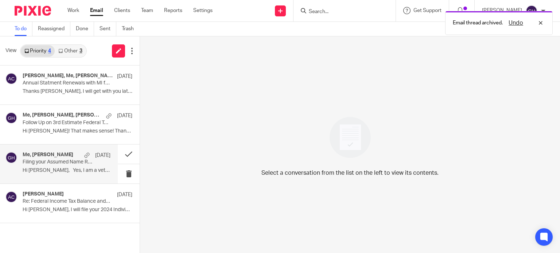
click at [60, 158] on div "Me, Amy Gadison-Herring Oct 1" at bounding box center [67, 155] width 88 height 7
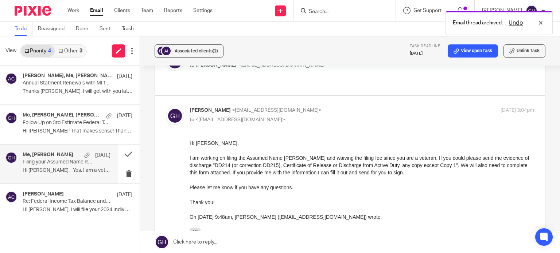
scroll to position [109, 0]
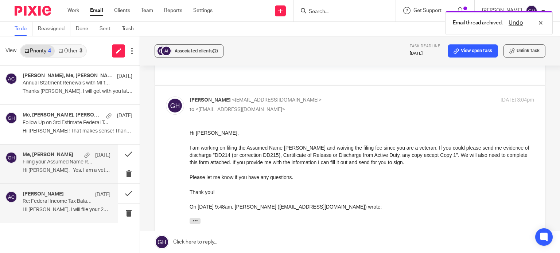
click at [36, 202] on p "Re: Federal Income Tax Balance and Estimated Tax Payments" at bounding box center [58, 202] width 70 height 6
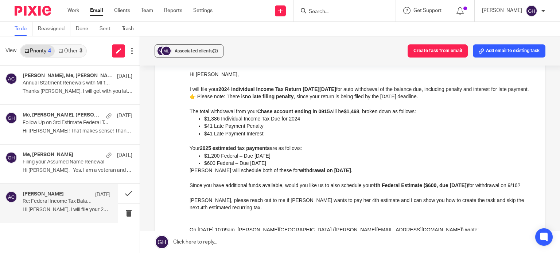
scroll to position [182, 0]
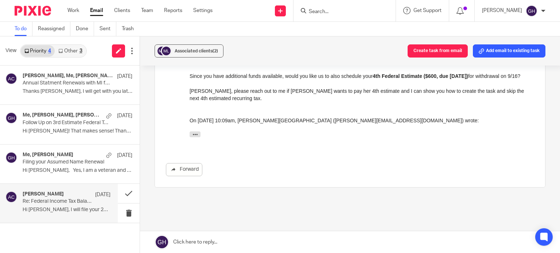
click at [61, 48] on link "Other 3" at bounding box center [70, 51] width 31 height 12
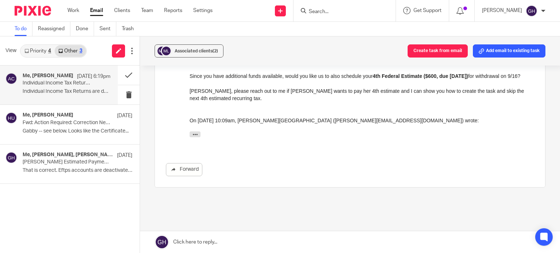
click at [66, 73] on h4 "Me, Amy Corfixsen" at bounding box center [48, 76] width 51 height 6
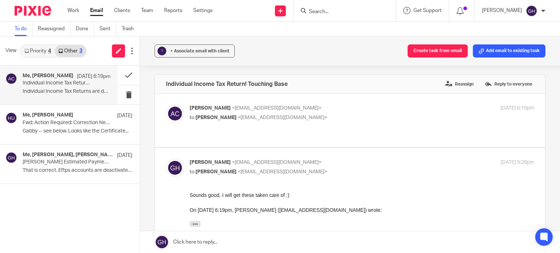
scroll to position [0, 0]
click at [280, 133] on label at bounding box center [350, 121] width 390 height 54
click at [166, 105] on input "checkbox" at bounding box center [165, 104] width 0 height 0
checkbox input "true"
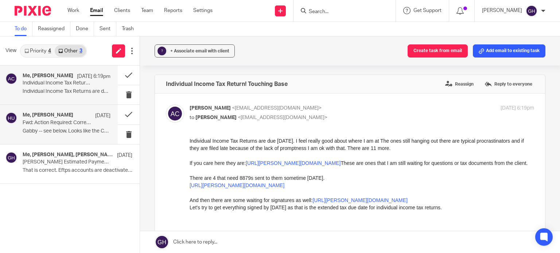
click at [67, 132] on p "Gabby -- see below. Looks like the Certificate..." at bounding box center [67, 131] width 88 height 6
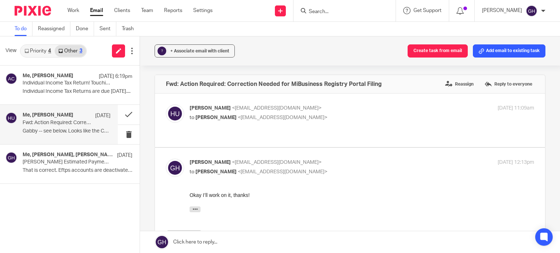
click at [305, 120] on p "to Gabby Hallatschek <gabby@amylcpa.com>" at bounding box center [305, 118] width 230 height 8
checkbox input "true"
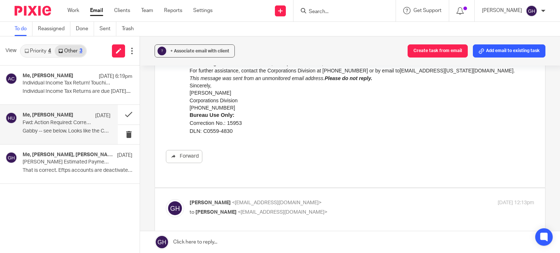
scroll to position [437, 0]
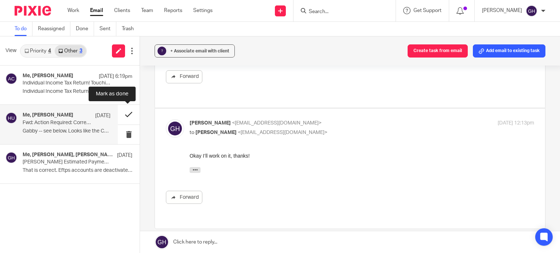
click at [126, 114] on button at bounding box center [129, 114] width 22 height 19
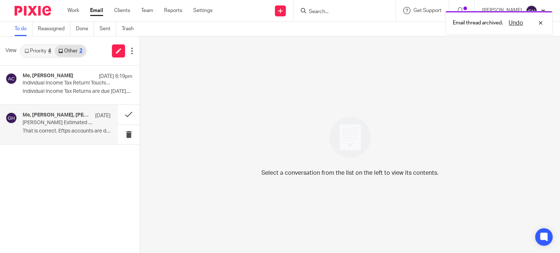
click at [61, 125] on p "Mona Guyton Estimated Payments" at bounding box center [58, 123] width 70 height 6
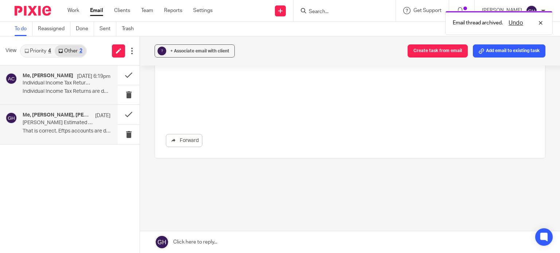
scroll to position [0, 0]
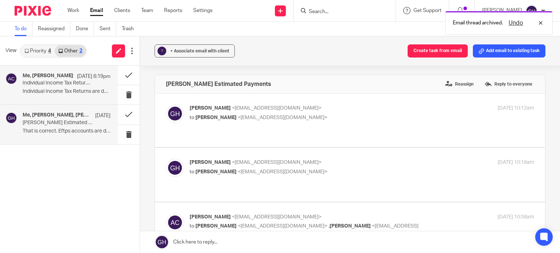
click at [60, 96] on div "Me, Amy Corfixsen Oct 12 6:19pm Individual Income Tax Return! Touching Base Ind…" at bounding box center [67, 85] width 88 height 24
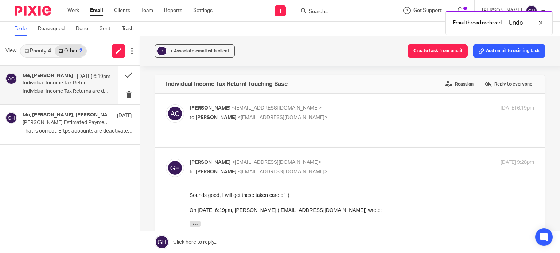
click at [34, 52] on link "Priority 4" at bounding box center [38, 51] width 34 height 12
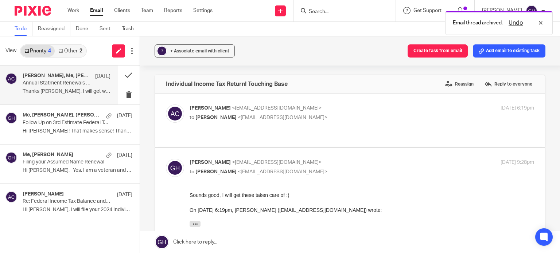
click at [61, 83] on p "Annual Statment Renewals with MI for LLCs" at bounding box center [58, 83] width 70 height 6
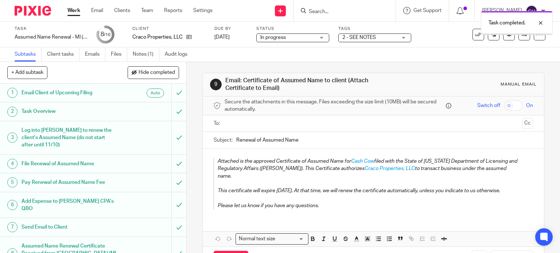
click at [253, 117] on div at bounding box center [373, 124] width 297 height 16
click at [253, 120] on input "text" at bounding box center [373, 124] width 292 height 8
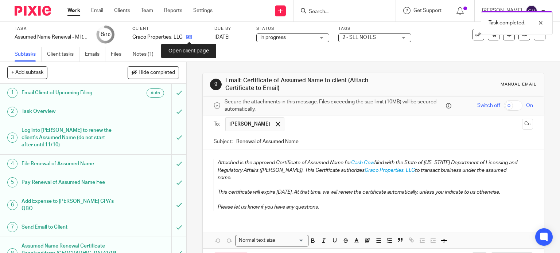
click at [188, 37] on icon at bounding box center [188, 36] width 5 height 5
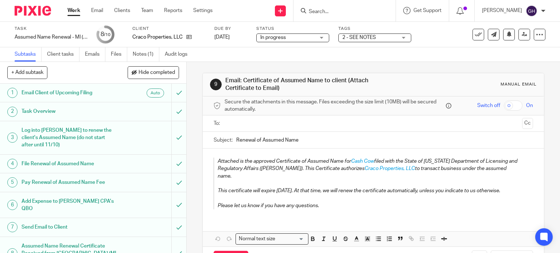
click at [279, 124] on input "text" at bounding box center [373, 124] width 292 height 8
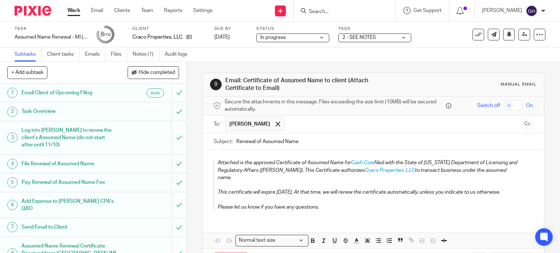
click at [318, 122] on input "text" at bounding box center [403, 124] width 231 height 14
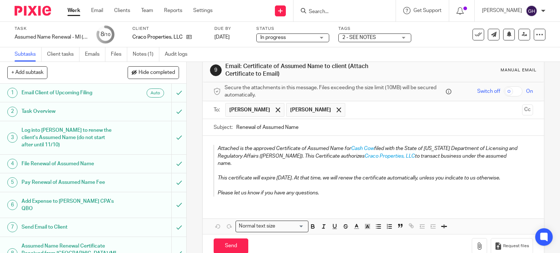
scroll to position [22, 0]
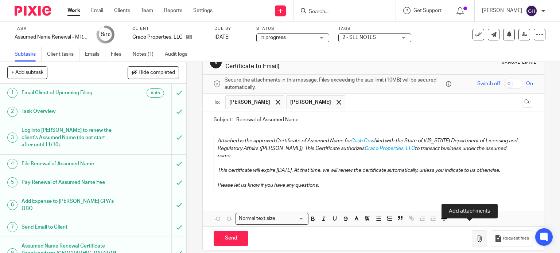
click at [472, 235] on button "button" at bounding box center [479, 239] width 15 height 16
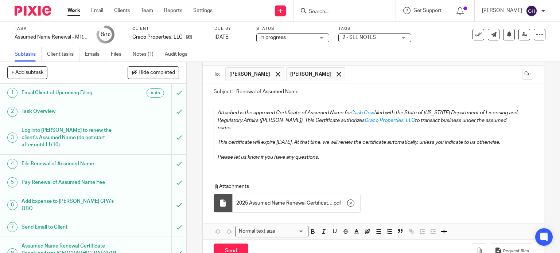
scroll to position [63, 0]
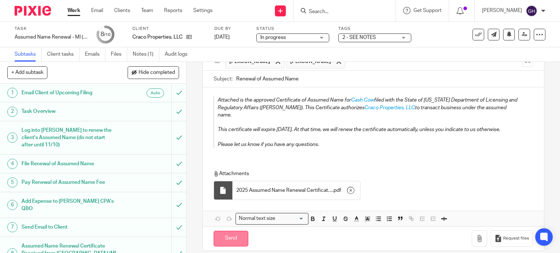
click at [235, 234] on input "Send" at bounding box center [231, 239] width 35 height 16
type input "Sent"
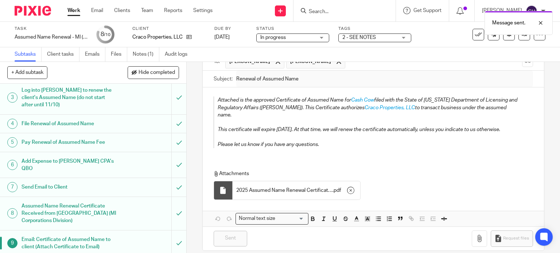
scroll to position [61, 0]
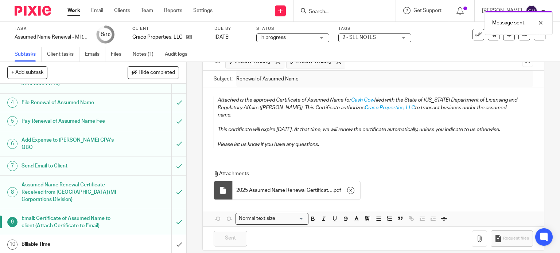
click at [153, 245] on div "Billable Time" at bounding box center [93, 244] width 143 height 11
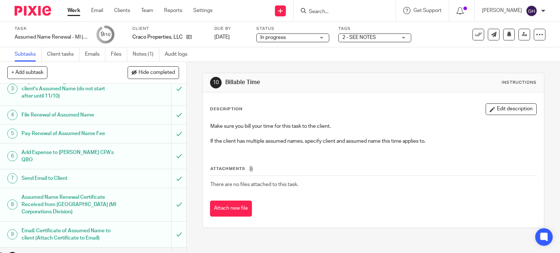
scroll to position [61, 0]
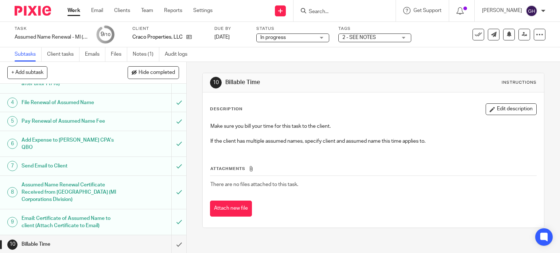
click at [366, 37] on span "2 - SEE NOTES" at bounding box center [359, 37] width 34 height 5
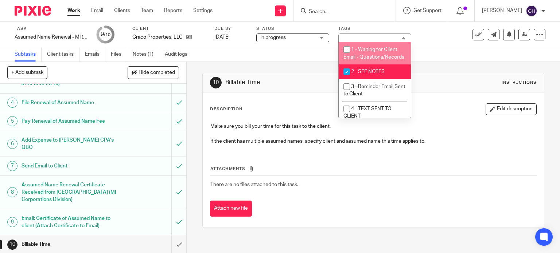
click at [356, 52] on span "1 - Waiting for Client Email - Questions/Records" at bounding box center [373, 53] width 61 height 13
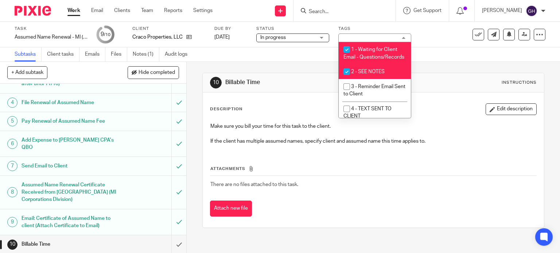
click at [357, 49] on span "1 - Waiting for Client Email - Questions/Records" at bounding box center [373, 53] width 61 height 13
checkbox input "false"
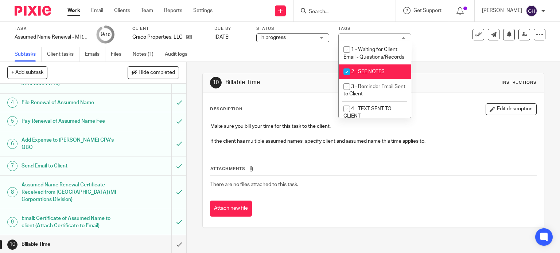
click at [346, 79] on input "checkbox" at bounding box center [347, 72] width 14 height 14
checkbox input "false"
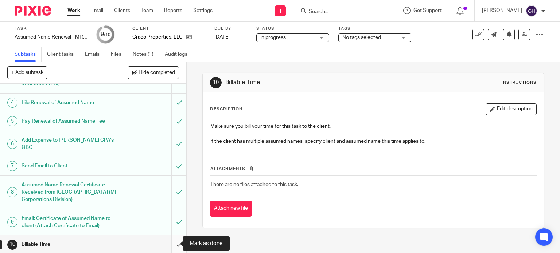
click at [167, 244] on input "submit" at bounding box center [93, 244] width 186 height 18
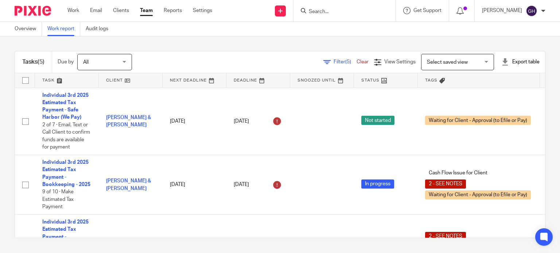
click at [322, 18] on div at bounding box center [344, 11] width 102 height 22
click at [320, 13] on input "Search" at bounding box center [341, 12] width 66 height 7
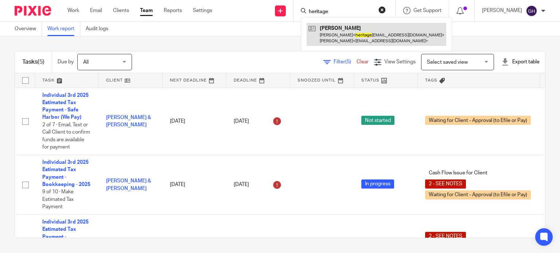
type input "heritage"
click at [392, 27] on link at bounding box center [377, 34] width 140 height 23
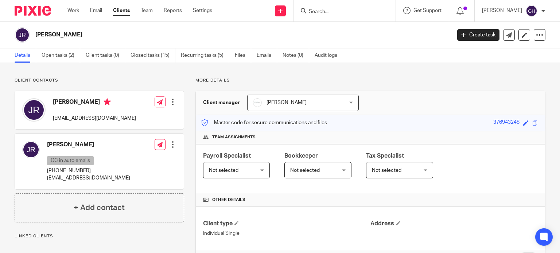
click at [305, 33] on h2 "[PERSON_NAME]" at bounding box center [199, 35] width 329 height 8
click at [65, 51] on link "Open tasks (2)" at bounding box center [61, 55] width 39 height 14
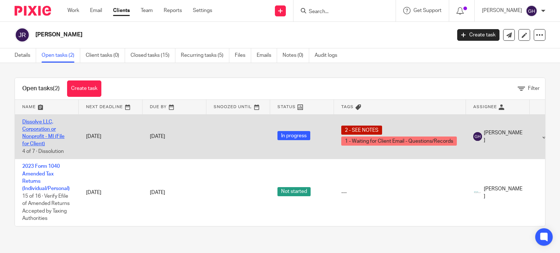
click at [55, 134] on link "Dissolve LLC, Corporation or Nonprofit - MI (File for Client)" at bounding box center [43, 133] width 42 height 27
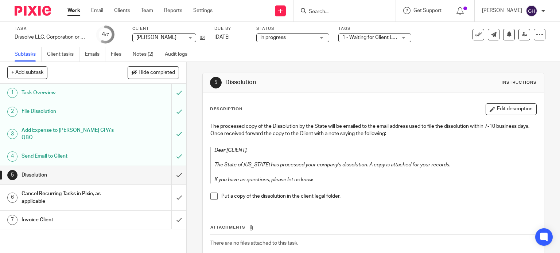
click at [211, 197] on span at bounding box center [213, 196] width 7 height 7
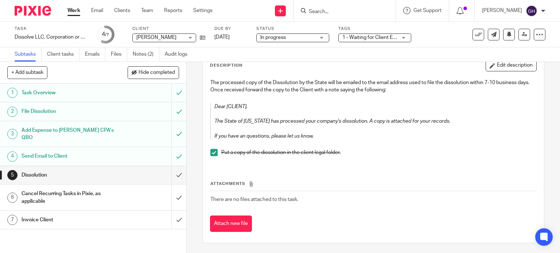
scroll to position [44, 0]
click at [172, 175] on input "submit" at bounding box center [93, 175] width 186 height 18
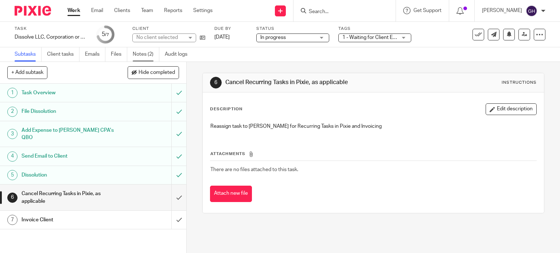
click at [145, 56] on link "Notes (2)" at bounding box center [146, 54] width 27 height 14
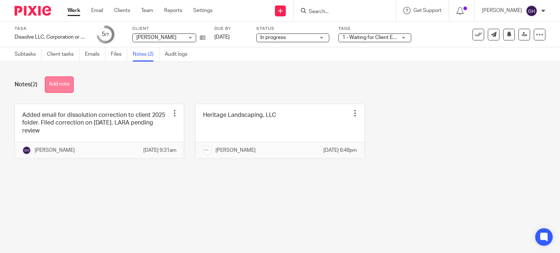
click at [58, 89] on button "Add note" at bounding box center [59, 85] width 29 height 16
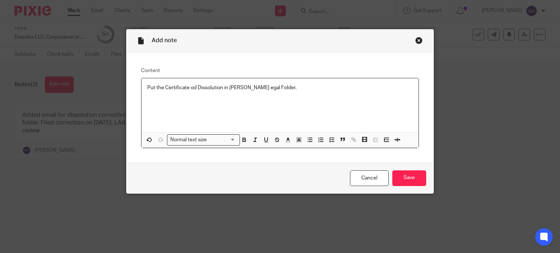
click at [191, 89] on p "Put the Certificate od Dissolution in Jim ROberts egal Folder." at bounding box center [280, 87] width 266 height 7
click at [241, 87] on p "Put the Certificate of Dissolution in Jim ROberts egal Folder." at bounding box center [280, 87] width 266 height 7
click at [337, 96] on div "Put the Certificate of Dissolution in Jim Roberts egal Folder." at bounding box center [279, 105] width 277 height 54
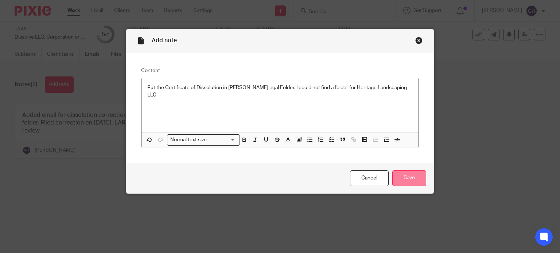
click at [409, 176] on input "Save" at bounding box center [409, 179] width 34 height 16
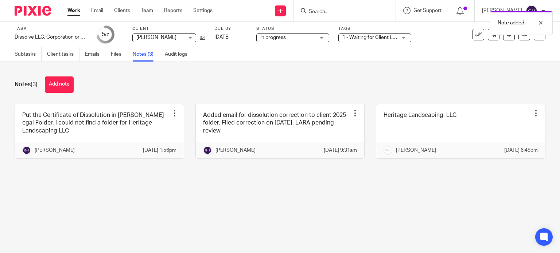
click at [357, 36] on span "1 - Waiting for Client Email - Questions/Records + 1" at bounding box center [400, 37] width 116 height 5
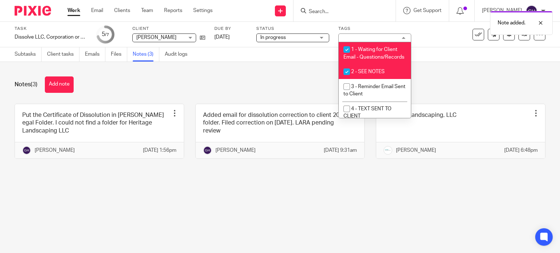
click at [354, 59] on span "1 - Waiting for Client Email - Questions/Records" at bounding box center [373, 53] width 61 height 13
checkbox input "false"
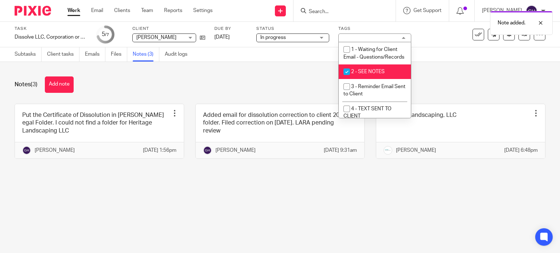
click at [348, 78] on input "checkbox" at bounding box center [347, 72] width 14 height 14
checkbox input "false"
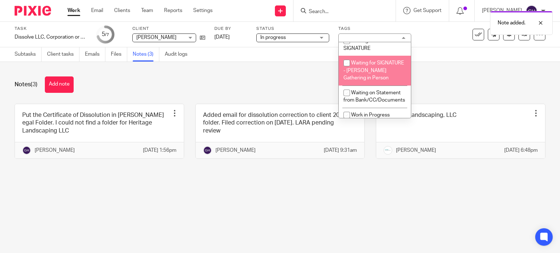
scroll to position [698, 0]
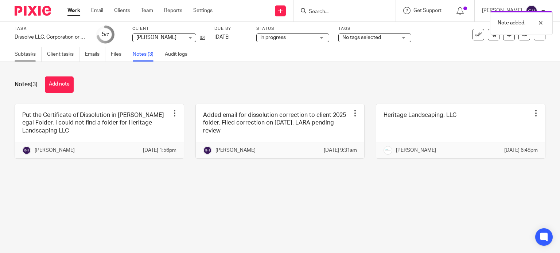
click at [28, 54] on link "Subtasks" at bounding box center [28, 54] width 27 height 14
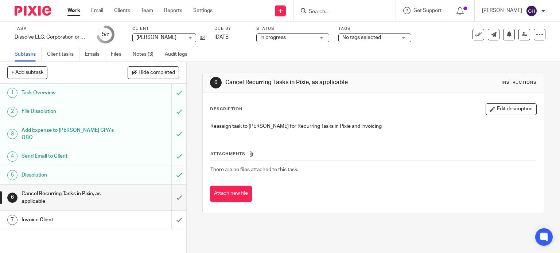
click at [87, 218] on h1 "Invoice Client" at bounding box center [69, 220] width 95 height 11
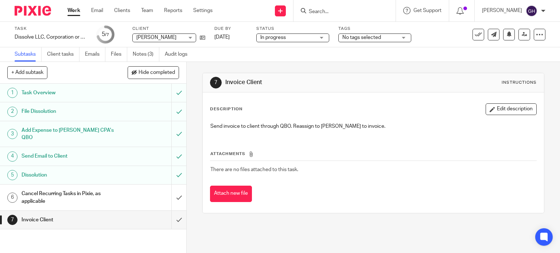
click at [92, 194] on h1 "Cancel Recurring Tasks in Pixie, as applicable" at bounding box center [69, 197] width 95 height 19
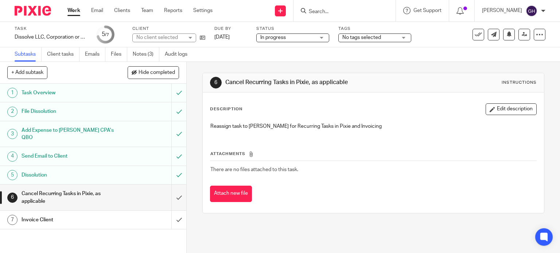
click at [377, 39] on span "No tags selected" at bounding box center [361, 37] width 39 height 5
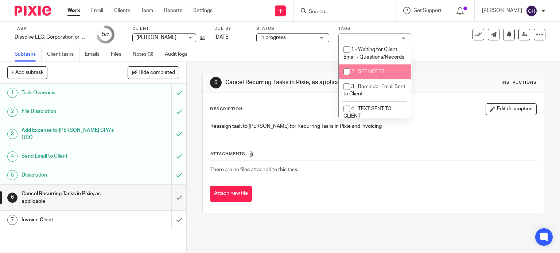
click at [376, 74] on span "2 - SEE NOTES" at bounding box center [368, 71] width 34 height 5
checkbox input "true"
click at [307, 63] on div "6 Cancel Recurring Tasks in Pixie, as applicable Instructions Description Edit …" at bounding box center [373, 143] width 342 height 163
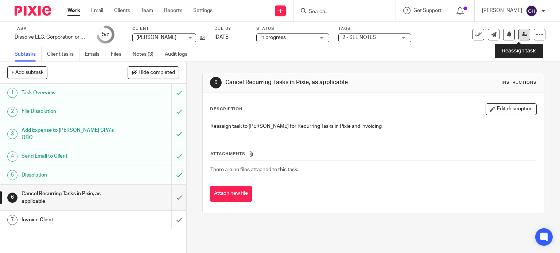
click at [522, 34] on link at bounding box center [524, 35] width 12 height 12
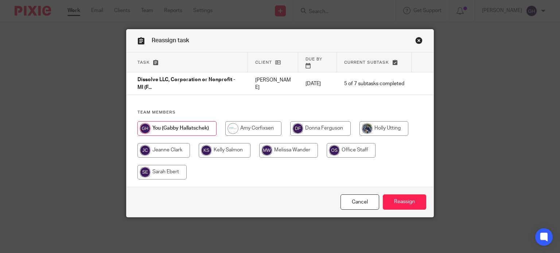
click at [252, 121] on input "radio" at bounding box center [253, 128] width 56 height 15
radio input "true"
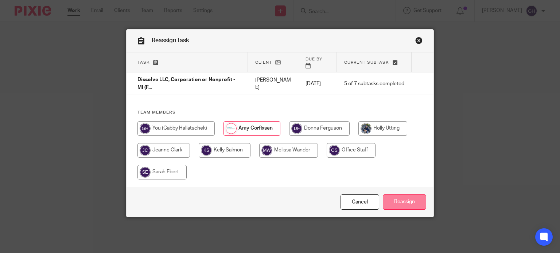
click at [394, 198] on input "Reassign" at bounding box center [404, 203] width 43 height 16
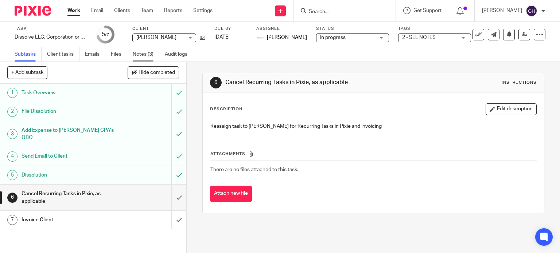
click at [154, 53] on link "Notes (3)" at bounding box center [146, 54] width 27 height 14
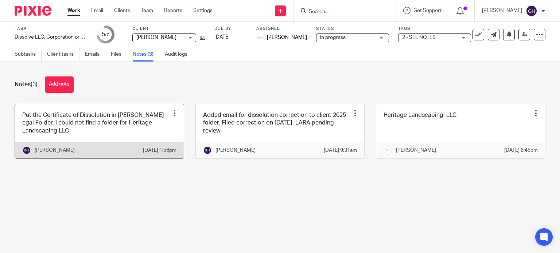
click at [161, 124] on link at bounding box center [99, 131] width 169 height 54
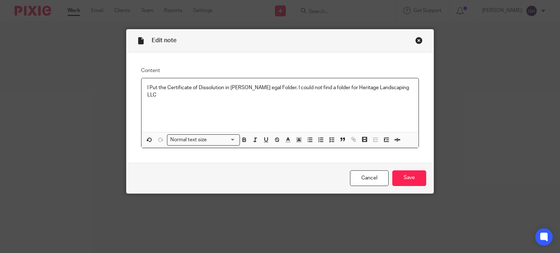
click at [155, 87] on p "I Put the Certificate of Dissolution in [PERSON_NAME] egal Folder. I could not …" at bounding box center [280, 91] width 266 height 15
click at [151, 87] on p "I Put the Certificate of Dissolution in [PERSON_NAME] egal Folder. I could not …" at bounding box center [280, 91] width 266 height 15
click at [258, 88] on p "I filed the Certificate of Dissolution in [PERSON_NAME] egal Folder. I could no…" at bounding box center [280, 91] width 266 height 15
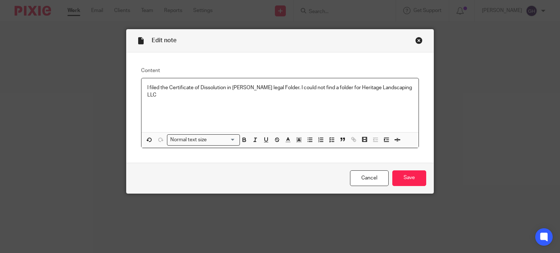
click at [411, 87] on div "I filed the Certificate of Dissolution in [PERSON_NAME] legal Folder. I could n…" at bounding box center [279, 105] width 277 height 54
click at [410, 176] on input "Save" at bounding box center [409, 179] width 34 height 16
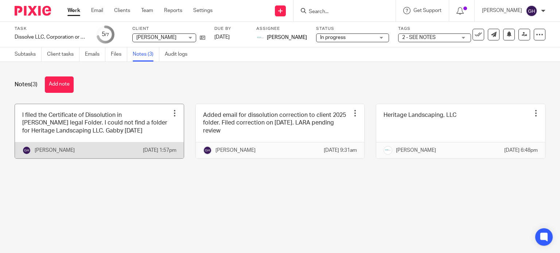
click at [113, 143] on link at bounding box center [99, 131] width 169 height 54
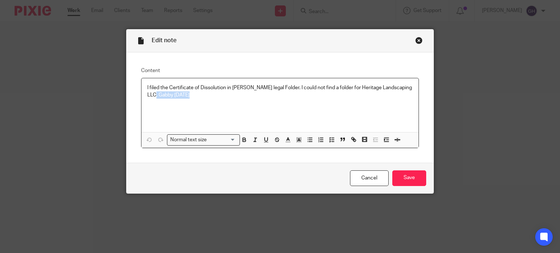
drag, startPoint x: 202, startPoint y: 101, endPoint x: 138, endPoint y: 95, distance: 64.1
click at [141, 95] on div "I filed the Certificate of Dissolution in [PERSON_NAME] legal Folder. I could n…" at bounding box center [279, 105] width 277 height 54
click at [421, 175] on input "Save" at bounding box center [409, 179] width 34 height 16
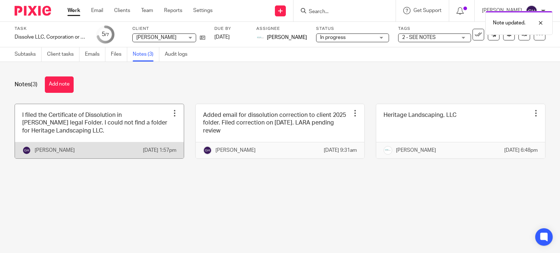
click at [171, 110] on div at bounding box center [174, 113] width 7 height 7
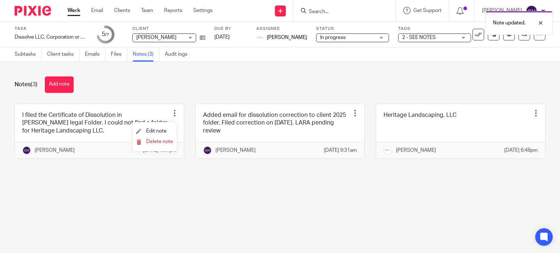
click at [173, 83] on div "Notes (3) Add note" at bounding box center [280, 85] width 531 height 16
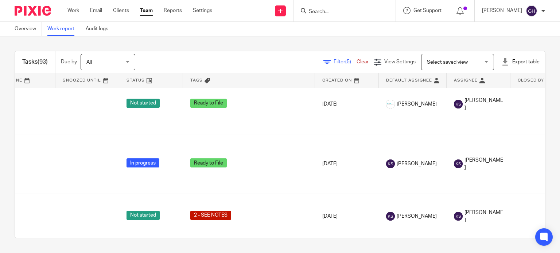
scroll to position [620, 0]
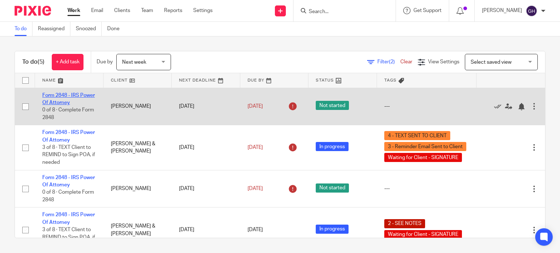
click at [72, 97] on link "Form 2848 - IRS Power Of Attorney" at bounding box center [68, 99] width 52 height 12
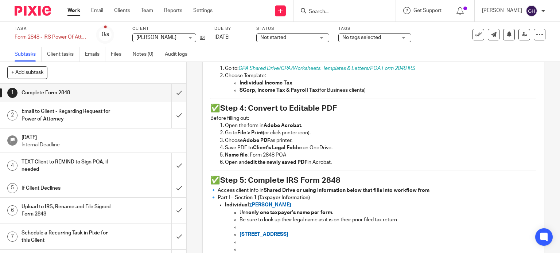
scroll to position [109, 0]
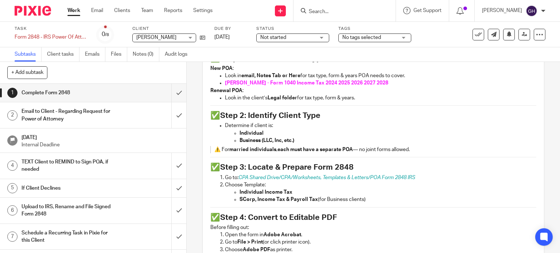
click at [245, 99] on p "Look in the client’s Legal folder for tax type, form & years." at bounding box center [381, 97] width 312 height 7
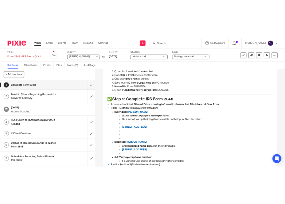
scroll to position [292, 0]
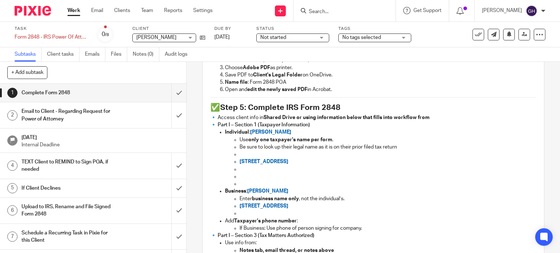
drag, startPoint x: 248, startPoint y: 131, endPoint x: 294, endPoint y: 129, distance: 46.3
click at [294, 129] on p "Individual : Darron Kadwell" at bounding box center [381, 132] width 312 height 7
copy span "[PERSON_NAME]"
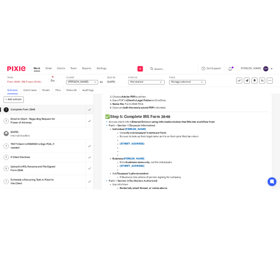
scroll to position [354, 0]
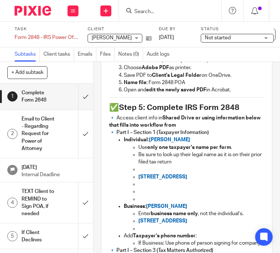
drag, startPoint x: 235, startPoint y: 176, endPoint x: 127, endPoint y: 175, distance: 108.6
click at [127, 175] on ul "Use only one taxpayer's name per form . Be sure to look up their legal name as …" at bounding box center [194, 173] width 140 height 59
copy span "2794 6TH ST SHELBYVILLE, MI, 49344"
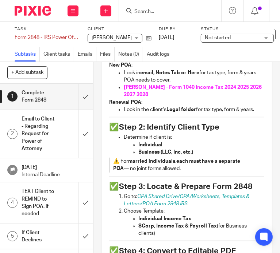
scroll to position [29, 0]
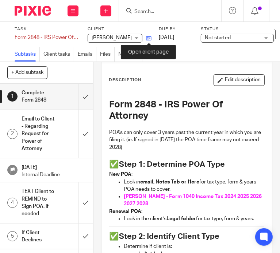
click at [148, 39] on icon at bounding box center [148, 38] width 5 height 5
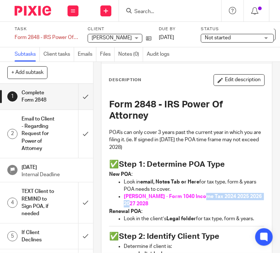
drag, startPoint x: 197, startPoint y: 196, endPoint x: 207, endPoint y: 203, distance: 12.3
click at [207, 203] on p "Darron - Form 1040 Income Tax 2024 2025 2026 2027 2028" at bounding box center [194, 200] width 140 height 15
copy span "2024 2025 2026 2027 2028"
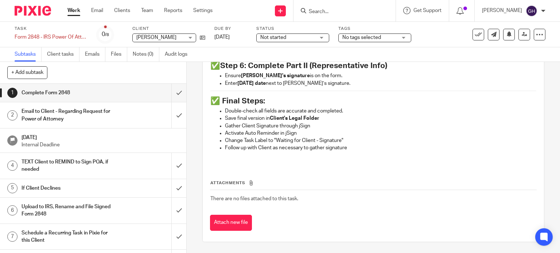
scroll to position [556, 0]
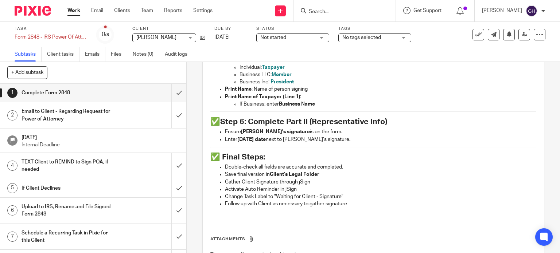
click at [294, 40] on span "Not started" at bounding box center [287, 38] width 55 height 8
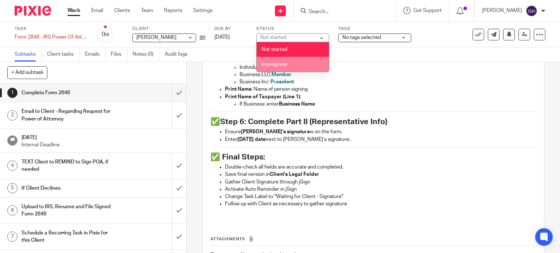
click at [290, 59] on li "In progress" at bounding box center [293, 64] width 72 height 15
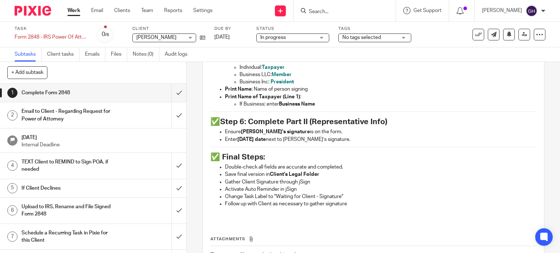
click at [364, 39] on span "No tags selected" at bounding box center [361, 37] width 39 height 5
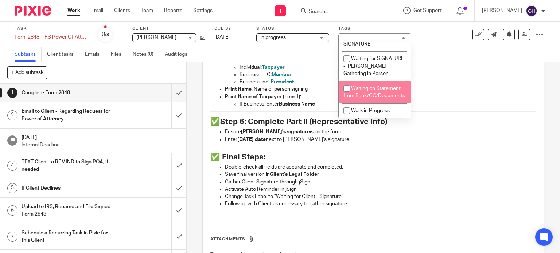
scroll to position [656, 0]
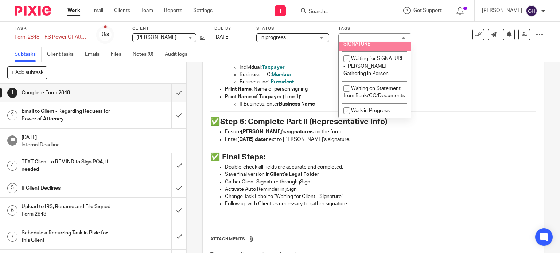
click at [375, 47] on span "Waiting for Client - SIGNATURE" at bounding box center [368, 40] width 50 height 13
checkbox input "true"
click at [462, 93] on p "Print Name of Taxpayer (Line 1) :" at bounding box center [381, 96] width 312 height 7
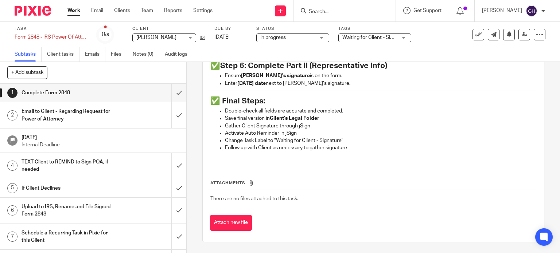
scroll to position [556, 0]
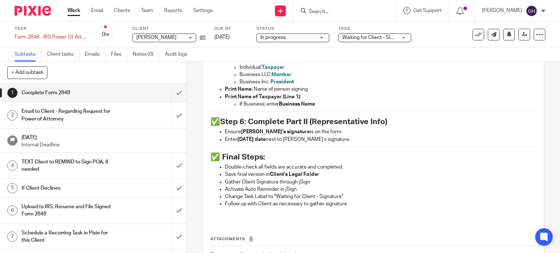
click at [77, 118] on h1 "Email to Client - Regarding Request for Power of Attorney" at bounding box center [69, 115] width 95 height 19
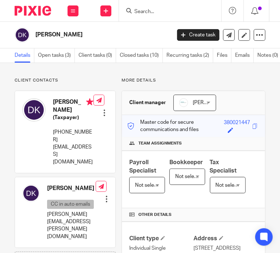
click at [76, 144] on p "[EMAIL_ADDRESS][DOMAIN_NAME]" at bounding box center [73, 155] width 40 height 22
copy div "[EMAIL_ADDRESS][DOMAIN_NAME]"
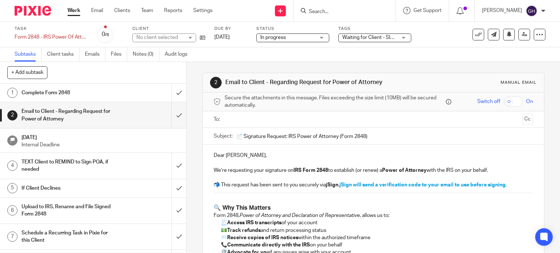
click at [236, 124] on ul at bounding box center [373, 120] width 297 height 12
click at [236, 116] on input "text" at bounding box center [373, 120] width 292 height 8
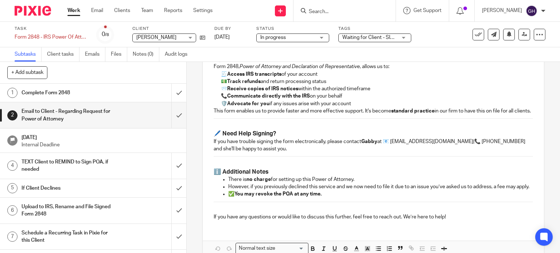
scroll to position [202, 0]
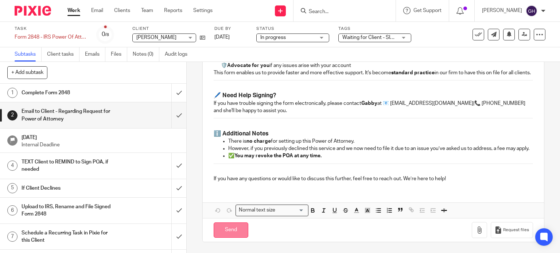
click at [226, 233] on input "Send" at bounding box center [231, 231] width 35 height 16
type input "Sent"
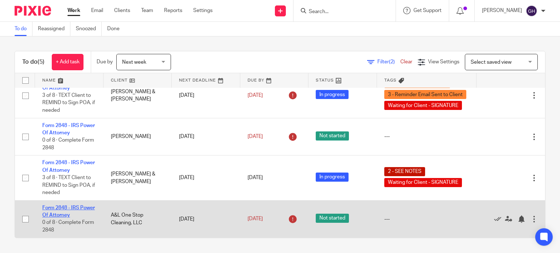
scroll to position [17, 0]
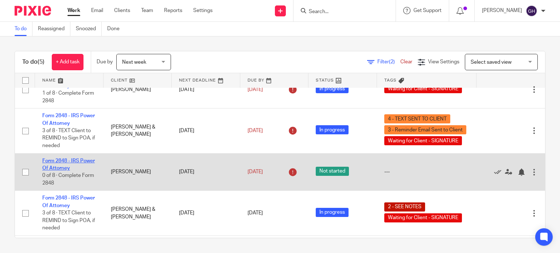
click at [60, 169] on link "Form 2848 - IRS Power Of Attorney" at bounding box center [68, 165] width 52 height 12
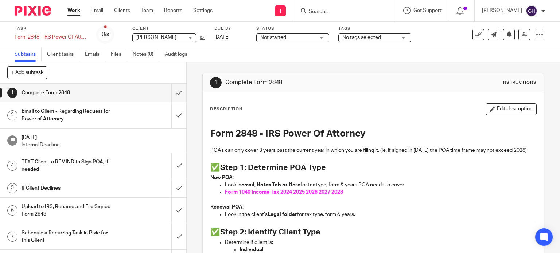
click at [244, 142] on p at bounding box center [373, 143] width 326 height 7
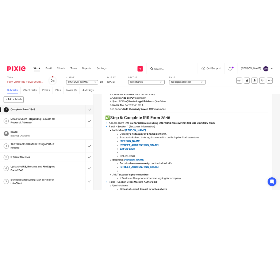
scroll to position [328, 0]
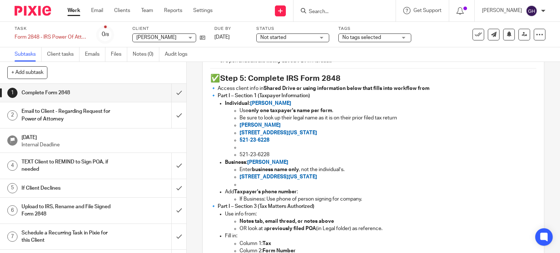
click at [264, 161] on span "[PERSON_NAME]" at bounding box center [267, 162] width 41 height 5
copy span "Keuning"
click at [239, 175] on span "3486 Pleasant River St SW, Wyoming, MI 49418" at bounding box center [278, 177] width 78 height 5
drag, startPoint x: 237, startPoint y: 175, endPoint x: 355, endPoint y: 173, distance: 117.7
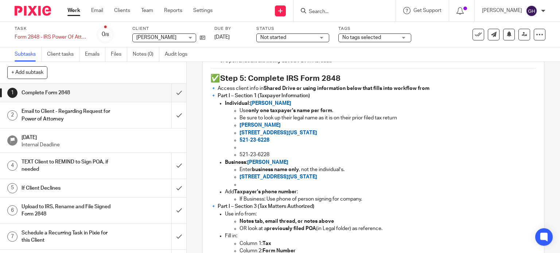
click at [355, 173] on p "3486 Pleasant River St SW, Wyoming, MI 49418" at bounding box center [387, 176] width 297 height 7
copy span "3486 Pleasant River St SW, Wyoming, MI 49418"
click at [268, 163] on span "[PERSON_NAME]" at bounding box center [267, 162] width 41 height 5
click at [273, 153] on p "521-23-6228" at bounding box center [387, 154] width 297 height 7
drag, startPoint x: 275, startPoint y: 140, endPoint x: 231, endPoint y: 140, distance: 44.5
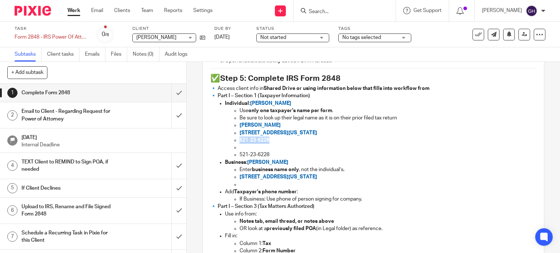
click at [231, 140] on ul "Use only one taxpayer's name per form . Be sure to look up their legal name as …" at bounding box center [381, 133] width 312 height 52
copy span "521-23-6228"
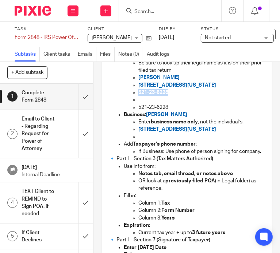
scroll to position [456, 0]
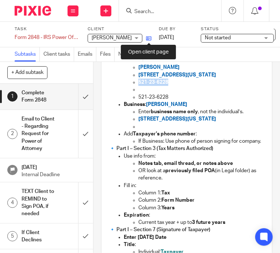
click at [150, 38] on icon at bounding box center [148, 38] width 5 height 5
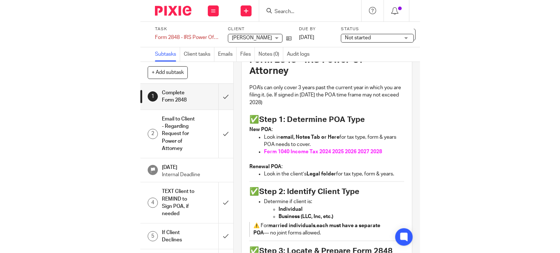
scroll to position [55, 0]
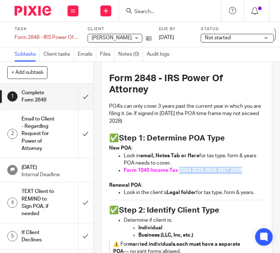
drag, startPoint x: 242, startPoint y: 170, endPoint x: 177, endPoint y: 172, distance: 65.3
click at [177, 172] on p "Form 1040 Income Tax 2024 2025 2026 2027 2028" at bounding box center [194, 170] width 140 height 7
copy span "2024 2025 2026 2027 2028"
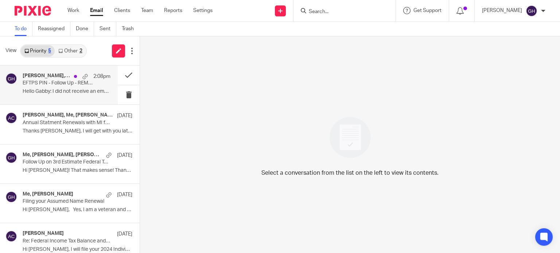
click at [65, 82] on p "EFTPS PIN - Follow Up - REMINDER" at bounding box center [58, 83] width 70 height 6
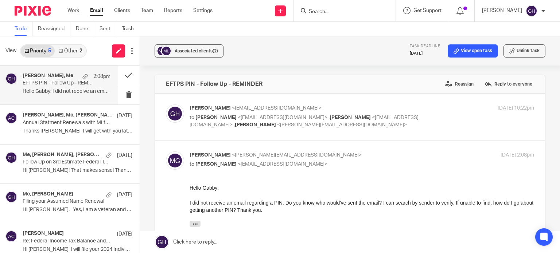
click at [375, 125] on p "to [PERSON_NAME] <[EMAIL_ADDRESS][DOMAIN_NAME]> , [PERSON_NAME] <[EMAIL_ADDRESS…" at bounding box center [305, 121] width 230 height 15
checkbox input "true"
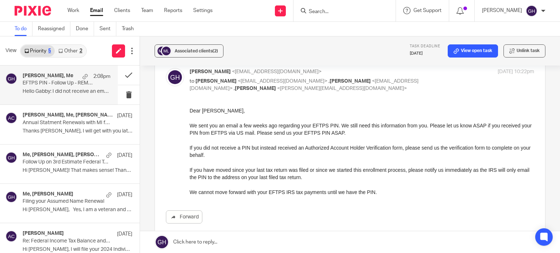
scroll to position [182, 0]
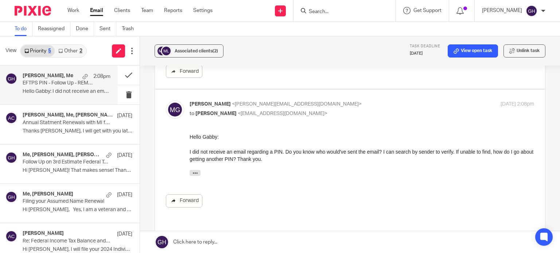
click at [188, 196] on link "Forward" at bounding box center [184, 201] width 36 height 13
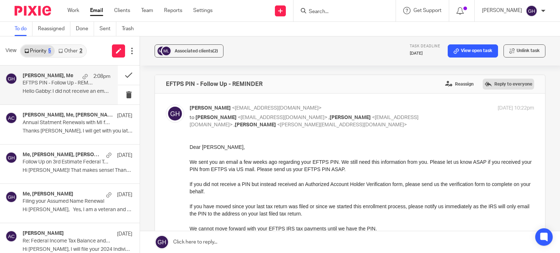
click at [497, 80] on label "Reply to everyone" at bounding box center [508, 84] width 51 height 11
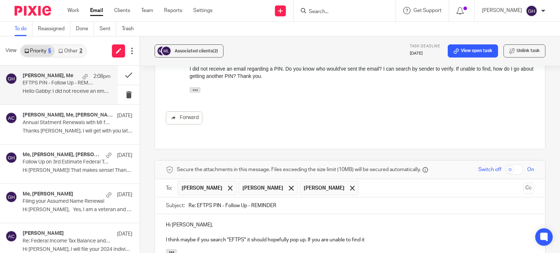
scroll to position [302, 0]
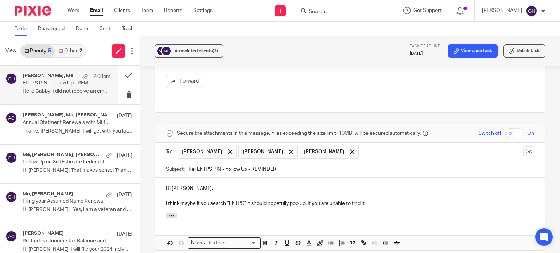
drag, startPoint x: 374, startPoint y: 193, endPoint x: 308, endPoint y: 192, distance: 66.3
click at [308, 200] on p "I think maybe if you search "EFTPS" it should hopefully pop up. If you are unab…" at bounding box center [350, 203] width 368 height 7
click at [363, 200] on p "I think maybe if you search "EFTPS" it should hopefully pop up. Or you may have…" at bounding box center [350, 203] width 368 height 7
click at [472, 193] on p at bounding box center [350, 196] width 368 height 7
click at [470, 200] on p "I think maybe if you search "EFTPS" it should hopefully pop up. Or you may have…" at bounding box center [350, 203] width 368 height 7
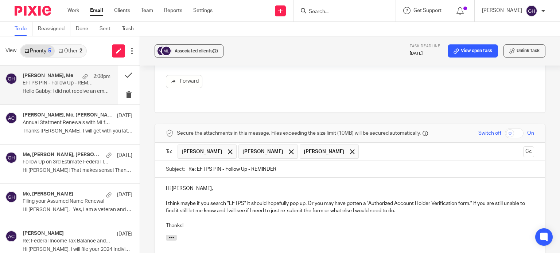
click at [185, 203] on p "I think maybe if you search "EFTPS" it should hopefully pop up. Or you may have…" at bounding box center [350, 207] width 368 height 15
click at [254, 215] on p at bounding box center [350, 218] width 368 height 7
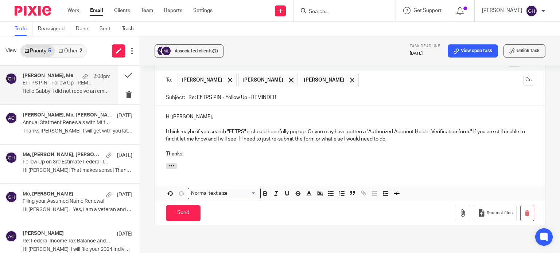
scroll to position [375, 0]
click at [179, 204] on input "Send" at bounding box center [183, 212] width 35 height 16
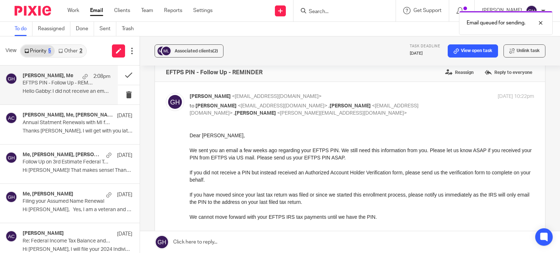
scroll to position [0, 0]
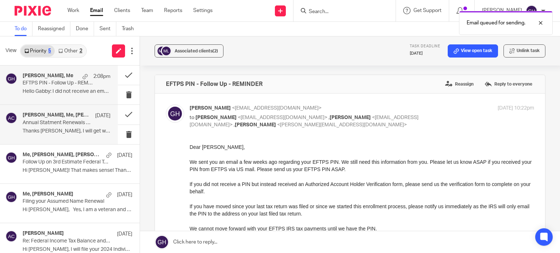
click at [58, 130] on p "Thanks [PERSON_NAME], I will get with you later next..." at bounding box center [67, 131] width 88 height 6
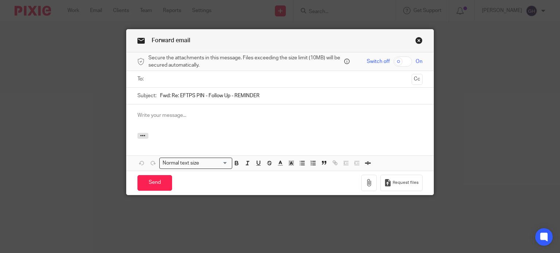
drag, startPoint x: 415, startPoint y: 39, endPoint x: 399, endPoint y: 28, distance: 18.8
click at [415, 39] on link "Close this dialog window" at bounding box center [418, 42] width 7 height 10
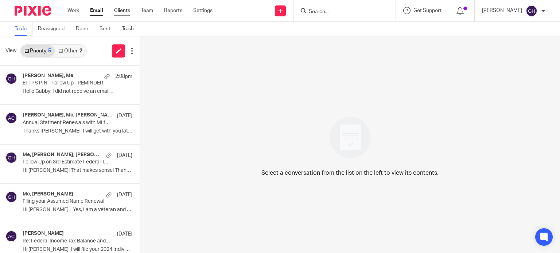
click at [125, 11] on link "Clients" at bounding box center [122, 10] width 16 height 7
click at [314, 11] on input "Search" at bounding box center [341, 12] width 66 height 7
type input "m"
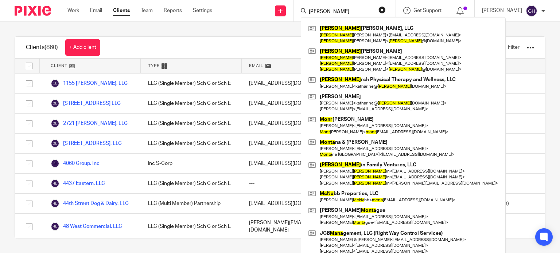
type input "[PERSON_NAME]"
click button "submit" at bounding box center [0, 0] width 0 height 0
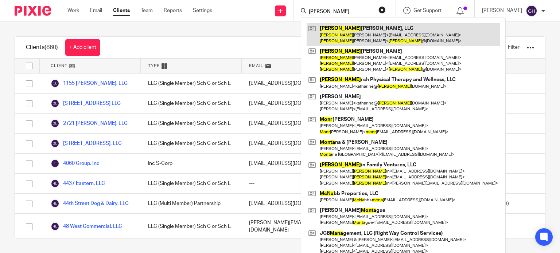
click at [359, 36] on link at bounding box center [403, 34] width 193 height 23
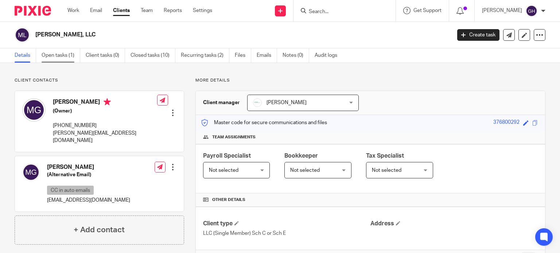
click at [49, 61] on link "Open tasks (1)" at bounding box center [61, 55] width 39 height 14
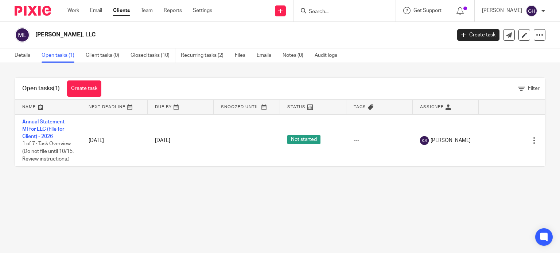
drag, startPoint x: 361, startPoint y: 7, endPoint x: 357, endPoint y: 10, distance: 4.7
click at [360, 8] on form at bounding box center [347, 10] width 78 height 9
click at [340, 14] on input "Search" at bounding box center [341, 12] width 66 height 7
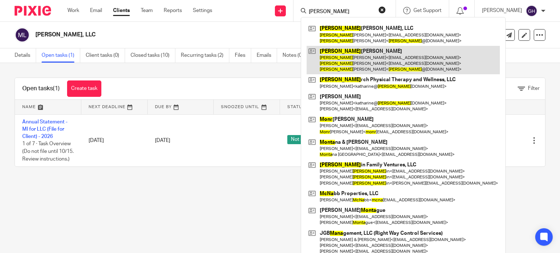
type input "mona"
click at [351, 59] on link at bounding box center [403, 60] width 193 height 29
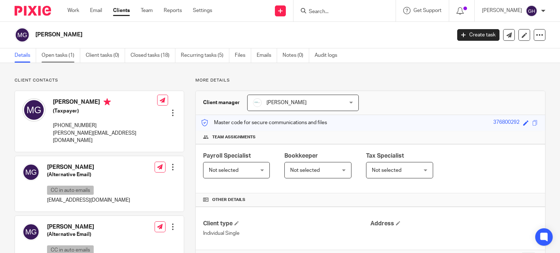
click at [63, 60] on link "Open tasks (1)" at bounding box center [61, 55] width 39 height 14
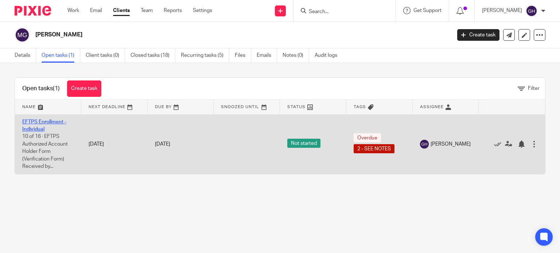
click at [45, 121] on link "EFTPS Enrollment - Individual" at bounding box center [44, 126] width 44 height 12
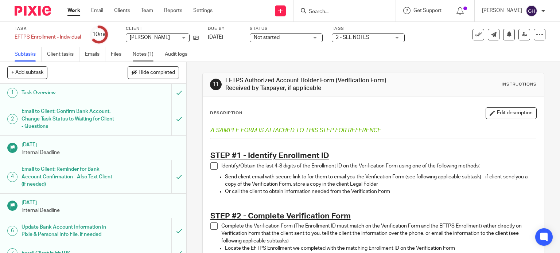
click at [145, 52] on link "Notes (1)" at bounding box center [146, 54] width 27 height 14
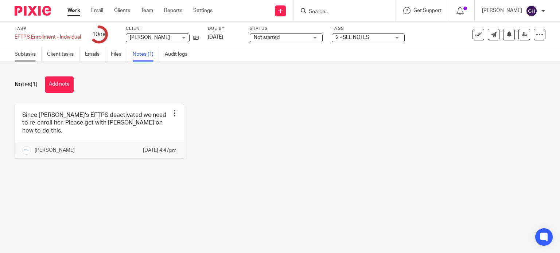
click at [25, 58] on link "Subtasks" at bounding box center [28, 54] width 27 height 14
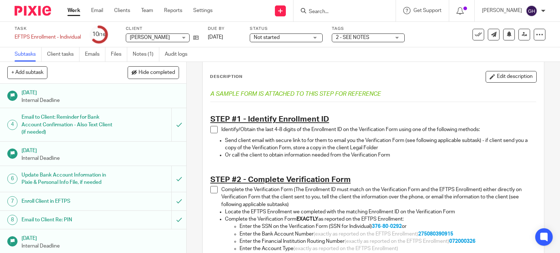
scroll to position [182, 0]
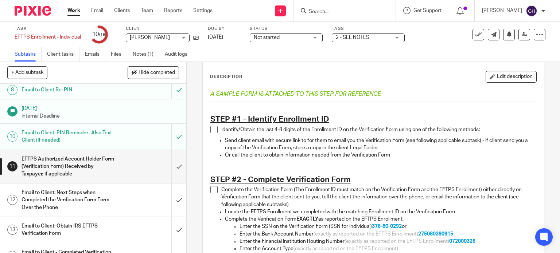
click at [86, 131] on h1 "Email to Client: PIN Reminder- Also Text Client (if needed)" at bounding box center [69, 137] width 95 height 19
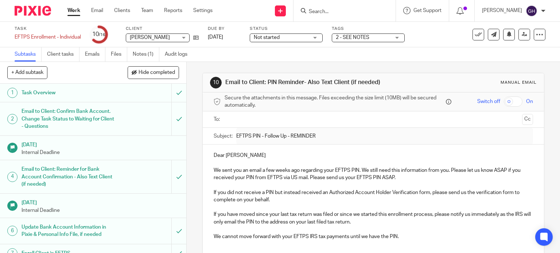
click at [73, 127] on h1 "Email to Client: Confirm Bank Account. Change Task Status to Waiting for Client…" at bounding box center [69, 119] width 95 height 26
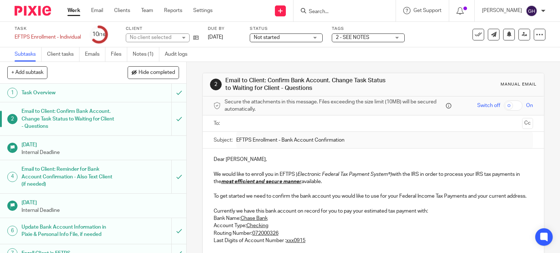
click at [77, 177] on h1 "Email to Client: Reminder for Bank Account Confirmation - Also Text Client (if …" at bounding box center [69, 177] width 95 height 26
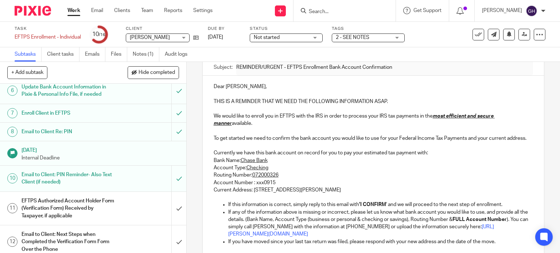
scroll to position [182, 0]
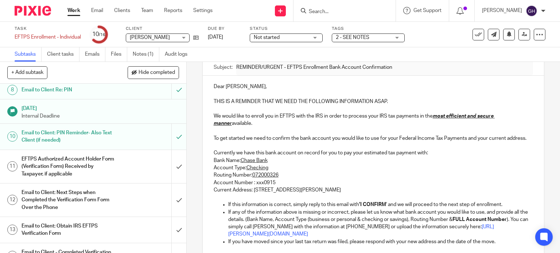
click at [89, 164] on h1 "EFTPS Authorized Account Holder Form (Verification Form) Received by Taxpayer, …" at bounding box center [69, 167] width 95 height 26
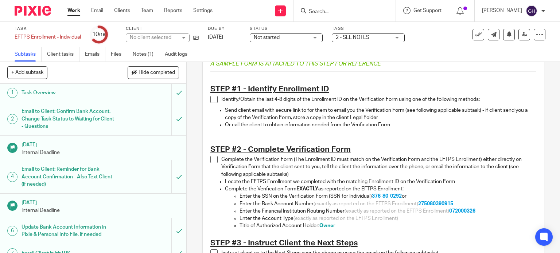
scroll to position [73, 0]
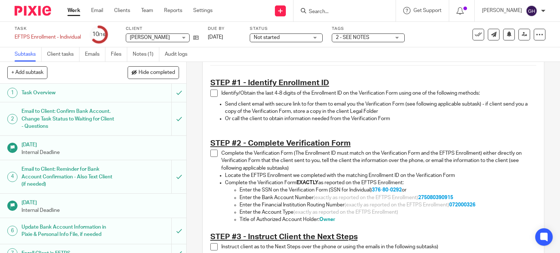
click at [77, 170] on h1 "Email to Client: Reminder for Bank Account Confirmation - Also Text Client (if …" at bounding box center [69, 177] width 95 height 26
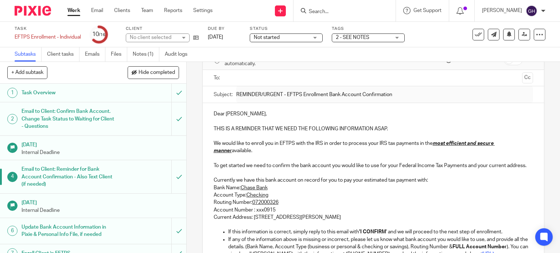
scroll to position [109, 0]
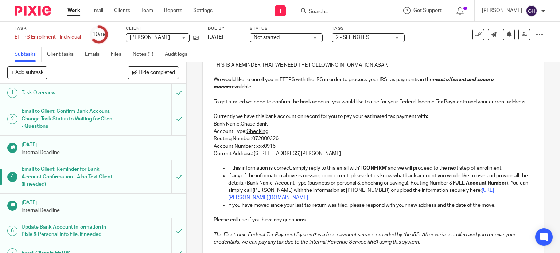
click at [73, 119] on h1 "Email to Client: Confirm Bank Account. Change Task Status to Waiting for Client…" at bounding box center [69, 119] width 95 height 26
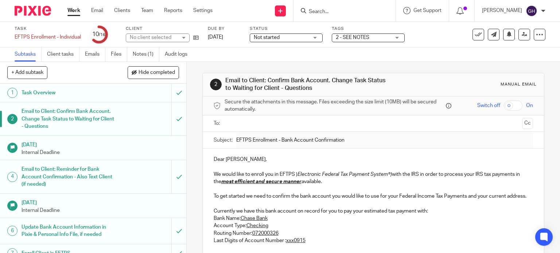
scroll to position [146, 0]
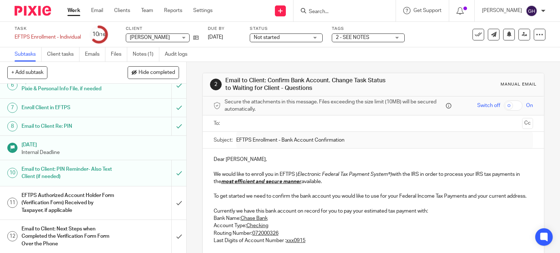
click at [85, 174] on h1 "Email to Client: PIN Reminder- Also Text Client (if needed)" at bounding box center [69, 173] width 95 height 19
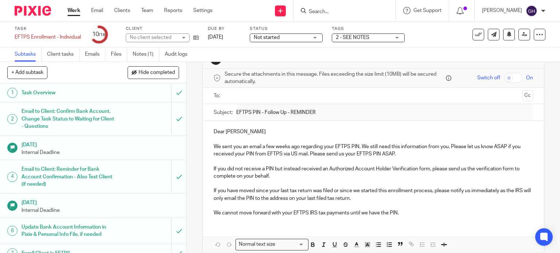
scroll to position [36, 0]
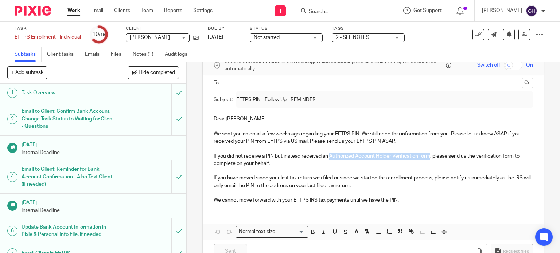
drag, startPoint x: 327, startPoint y: 156, endPoint x: 427, endPoint y: 157, distance: 100.2
click at [427, 157] on p "If you did not receive a PIN but instead received an Authorized Account Holder …" at bounding box center [374, 160] width 320 height 15
copy p "Authorized Account Holder Verification form"
click at [273, 166] on p "If you did not receive a PIN but instead received an Authorized Account Holder …" at bounding box center [374, 160] width 320 height 15
